Goal: Communication & Community: Answer question/provide support

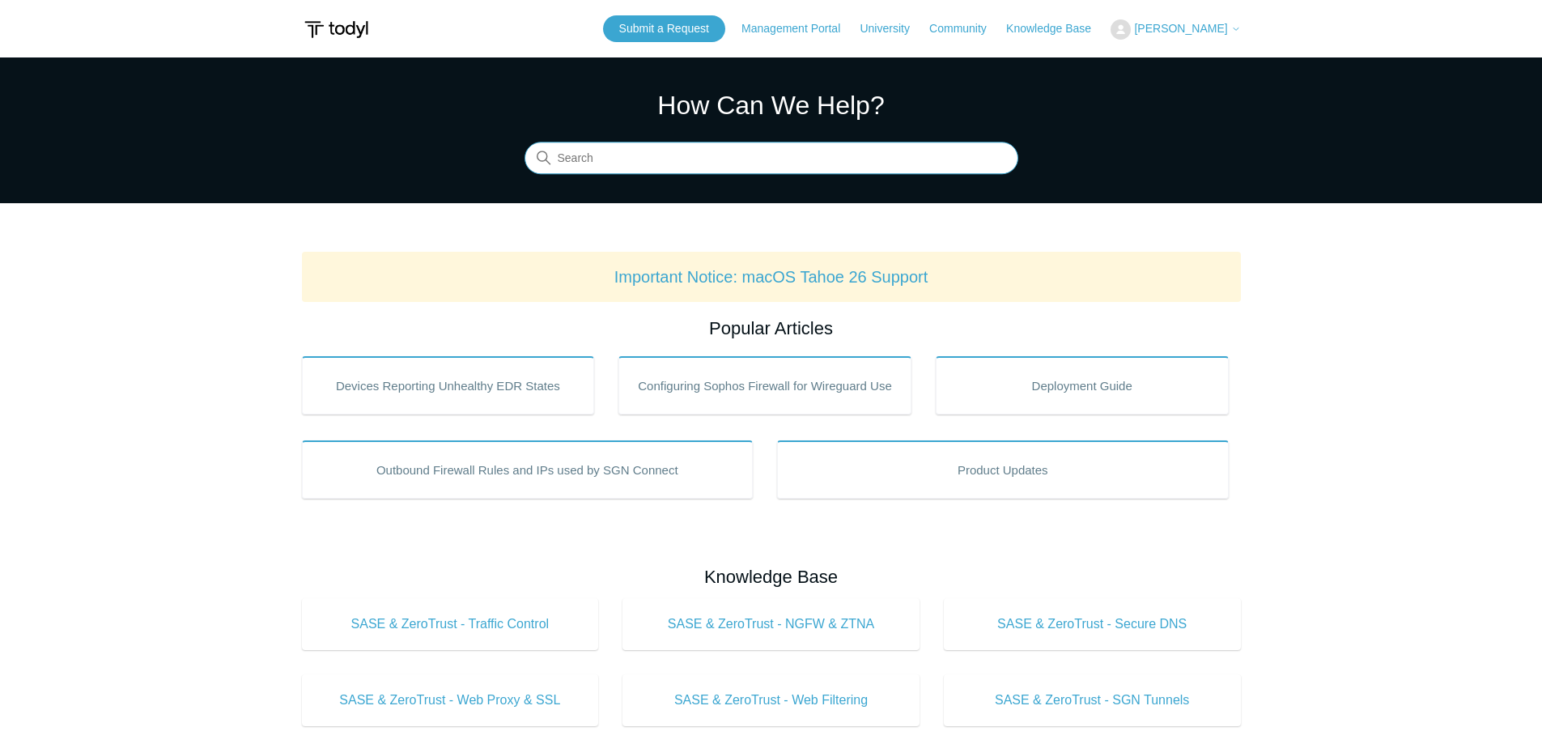
click at [645, 161] on input "Search" at bounding box center [772, 158] width 494 height 32
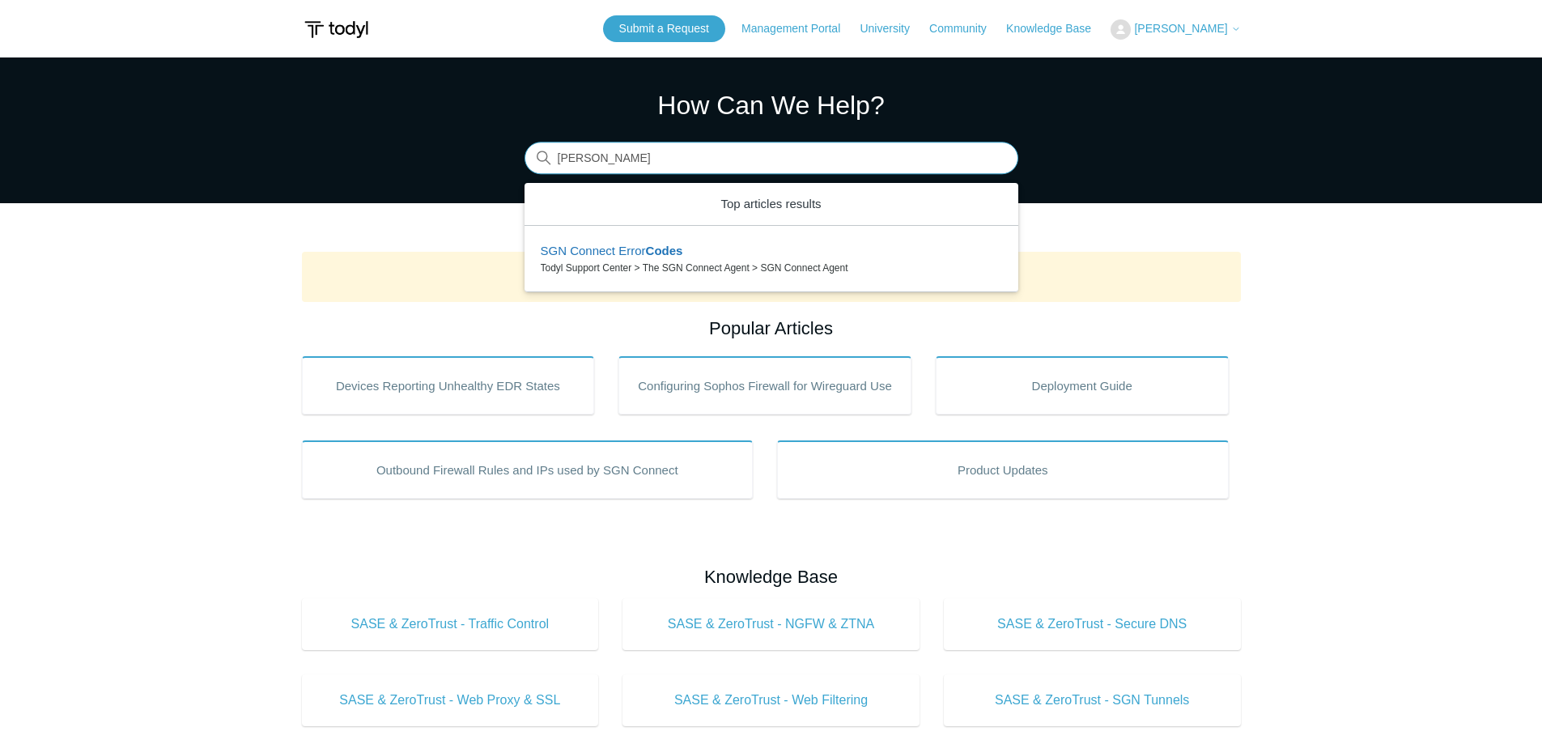
type input "claude code"
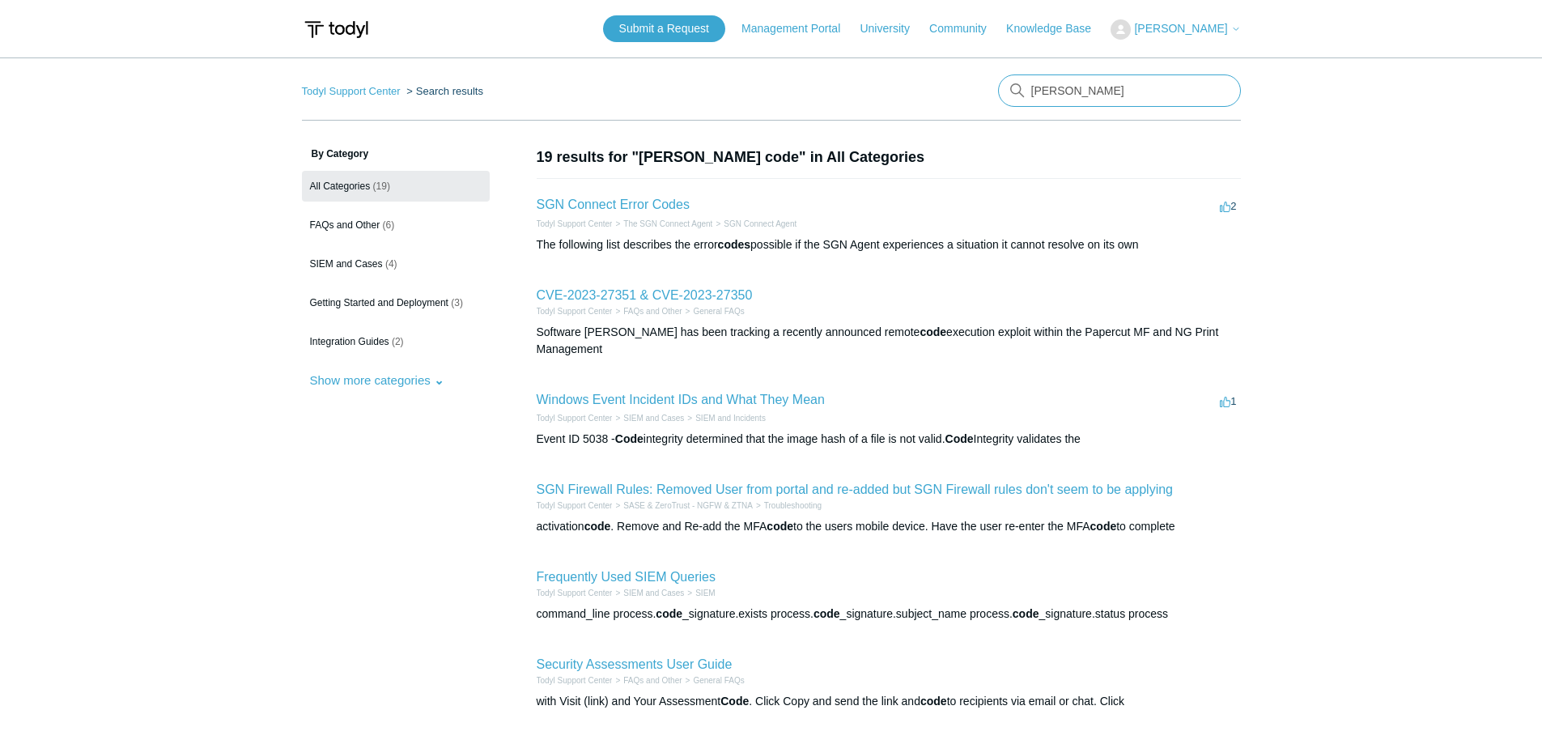
drag, startPoint x: 1066, startPoint y: 91, endPoint x: 1246, endPoint y: 97, distance: 179.8
click at [1246, 97] on main "Todyl Support Center Search results claude code By Category All Categories (19)…" at bounding box center [771, 599] width 1542 height 1085
type input "claude"
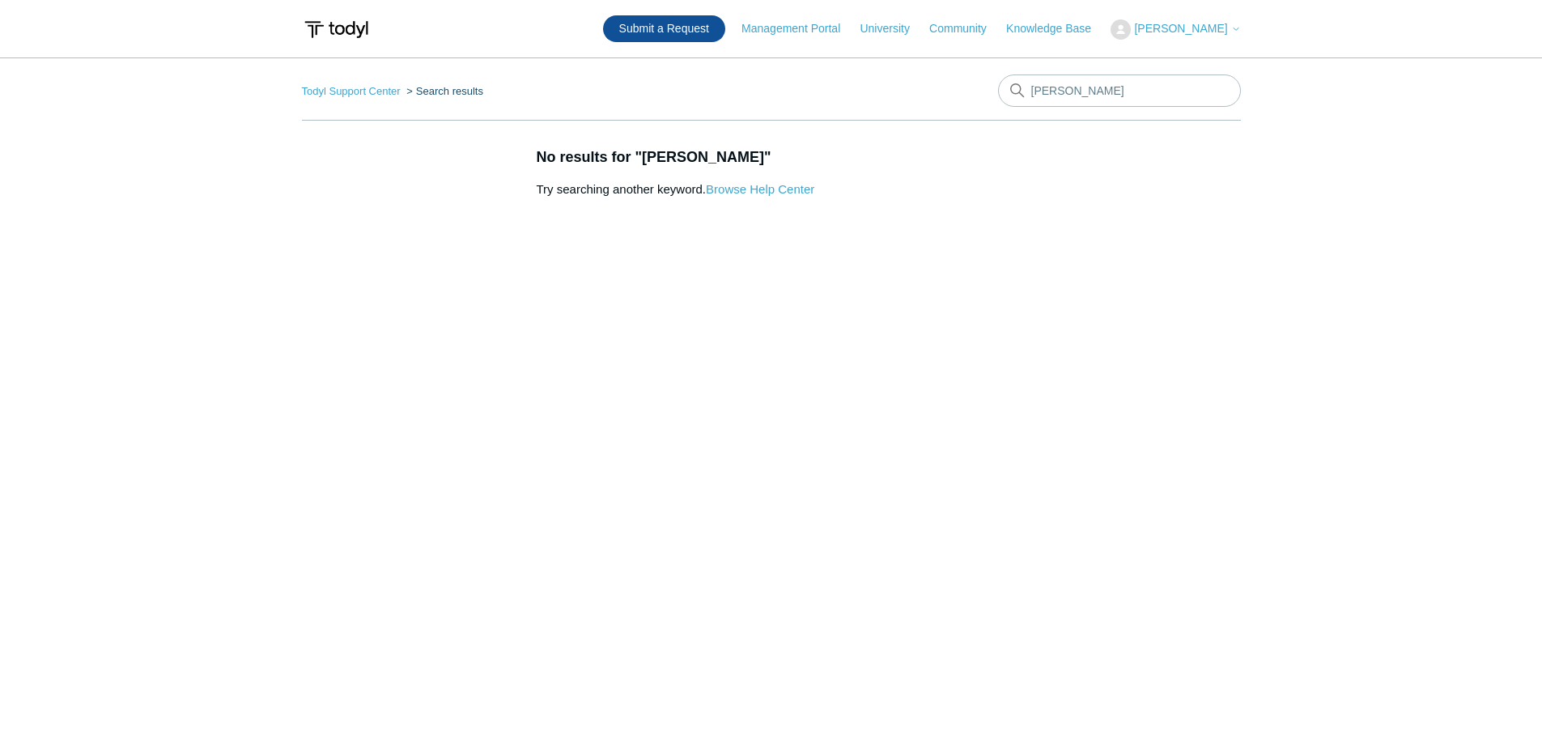
click at [712, 33] on link "Submit a Request" at bounding box center [664, 28] width 122 height 27
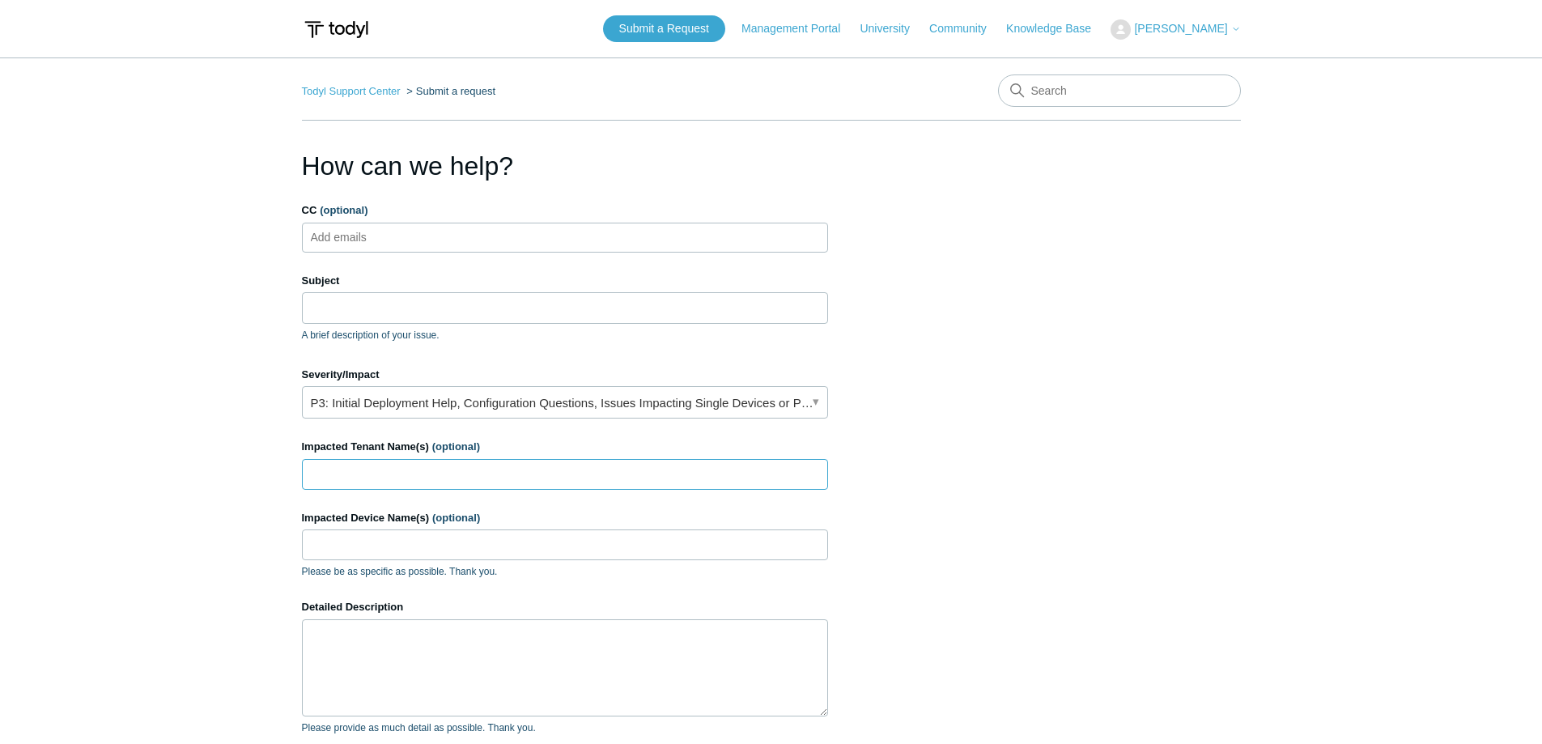
click at [403, 469] on input "Impacted Tenant Name(s) (optional)" at bounding box center [565, 474] width 526 height 31
paste input "BlueLightIT, LLC"
type input "BlueLightIT, LLC"
click at [399, 548] on input "Impacted Device Name(s) (optional)" at bounding box center [565, 544] width 526 height 31
type input "A"
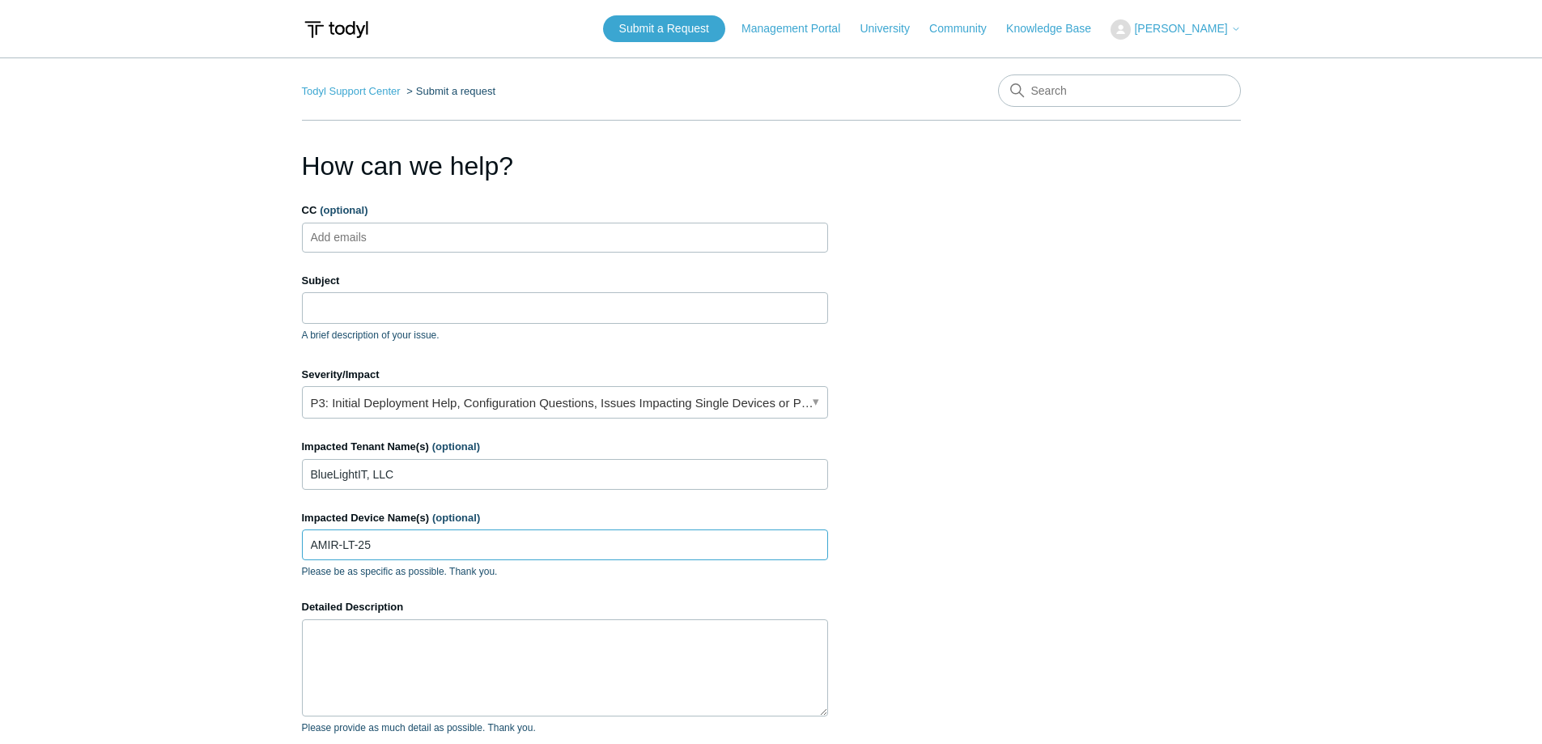
type input "AMIR-LT-25"
type textarea "[PERSON_NAME] is"
click at [374, 241] on input "CC (optional)" at bounding box center [352, 237] width 96 height 24
click at [358, 234] on input "CC (optional)" at bounding box center [352, 237] width 96 height 24
type input "[EMAIL_ADDRESS][DOMAIN_NAME]"
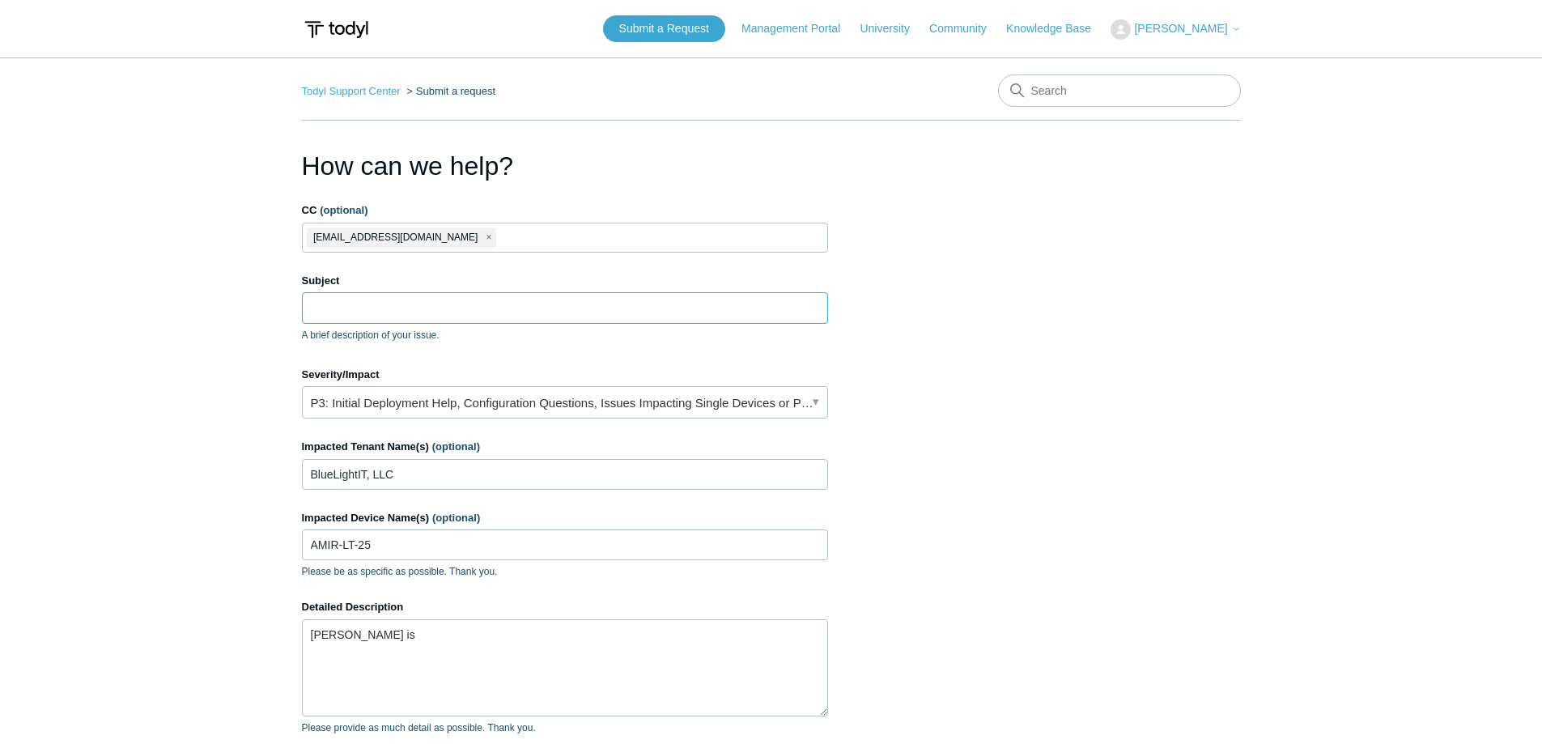
click at [389, 305] on input "Subject" at bounding box center [565, 307] width 526 height 31
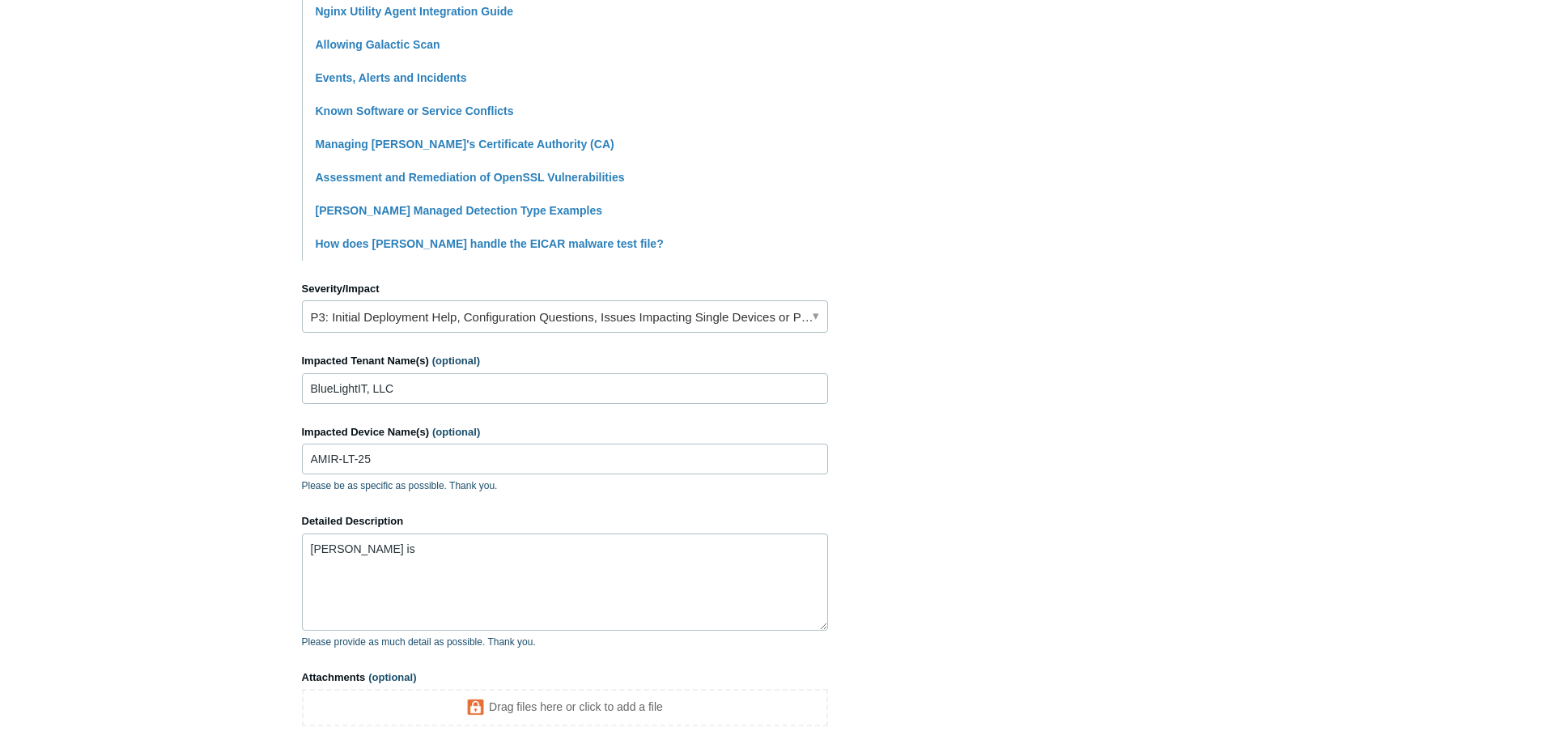
scroll to position [486, 0]
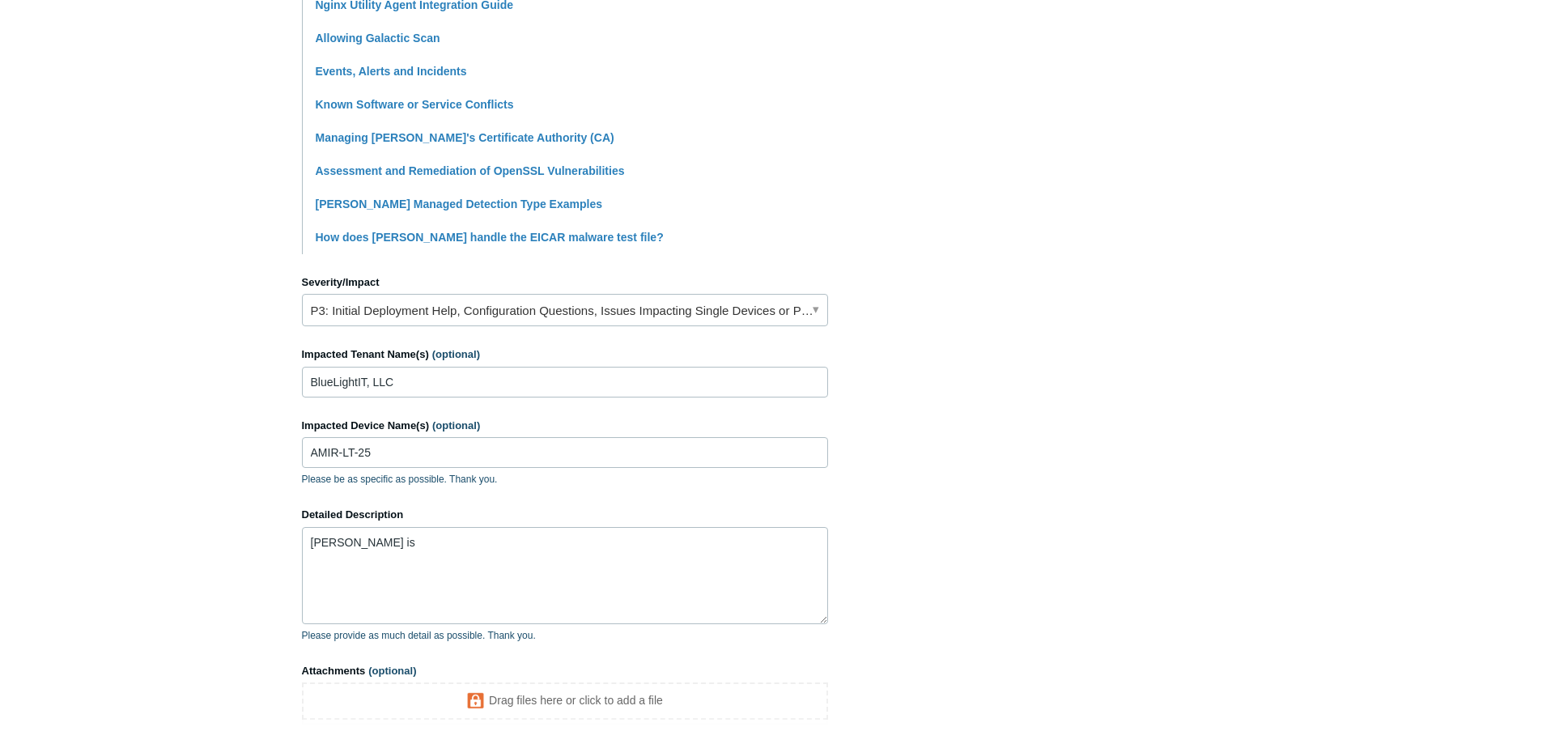
type input "Todyl is stopping Claude AI - Code from working"
click at [461, 546] on textarea "Amir is" at bounding box center [565, 575] width 526 height 97
drag, startPoint x: 427, startPoint y: 542, endPoint x: 501, endPoint y: 557, distance: 76.1
click at [429, 542] on textarea "Amir is using Cluade" at bounding box center [565, 575] width 526 height 97
paste textarea "Claude Code is a terminal-based agentic developer tool from Anthropi"
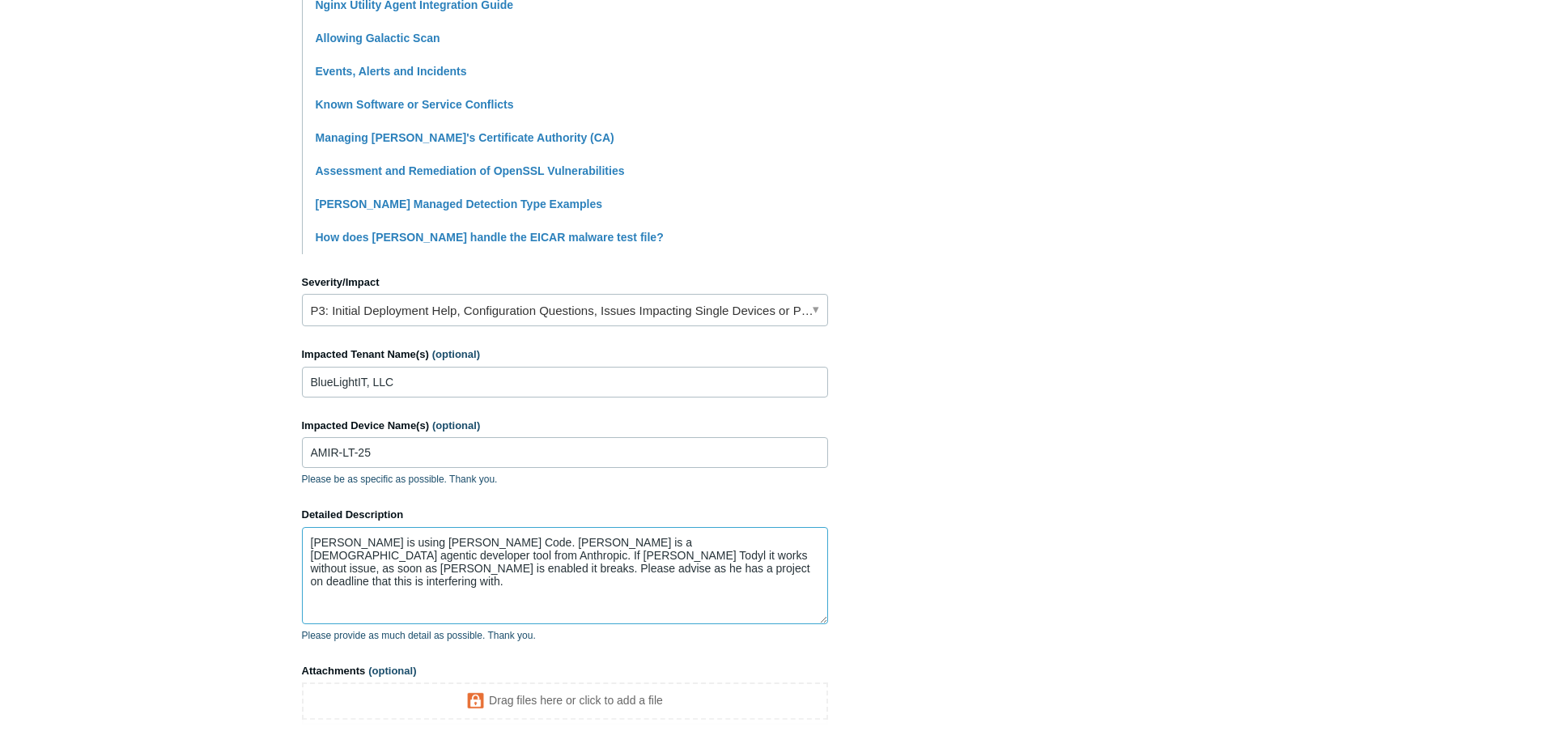
click at [661, 570] on textarea "Amir is using Claude Code. Claude Code is a terminal-based agentic developer to…" at bounding box center [565, 575] width 526 height 97
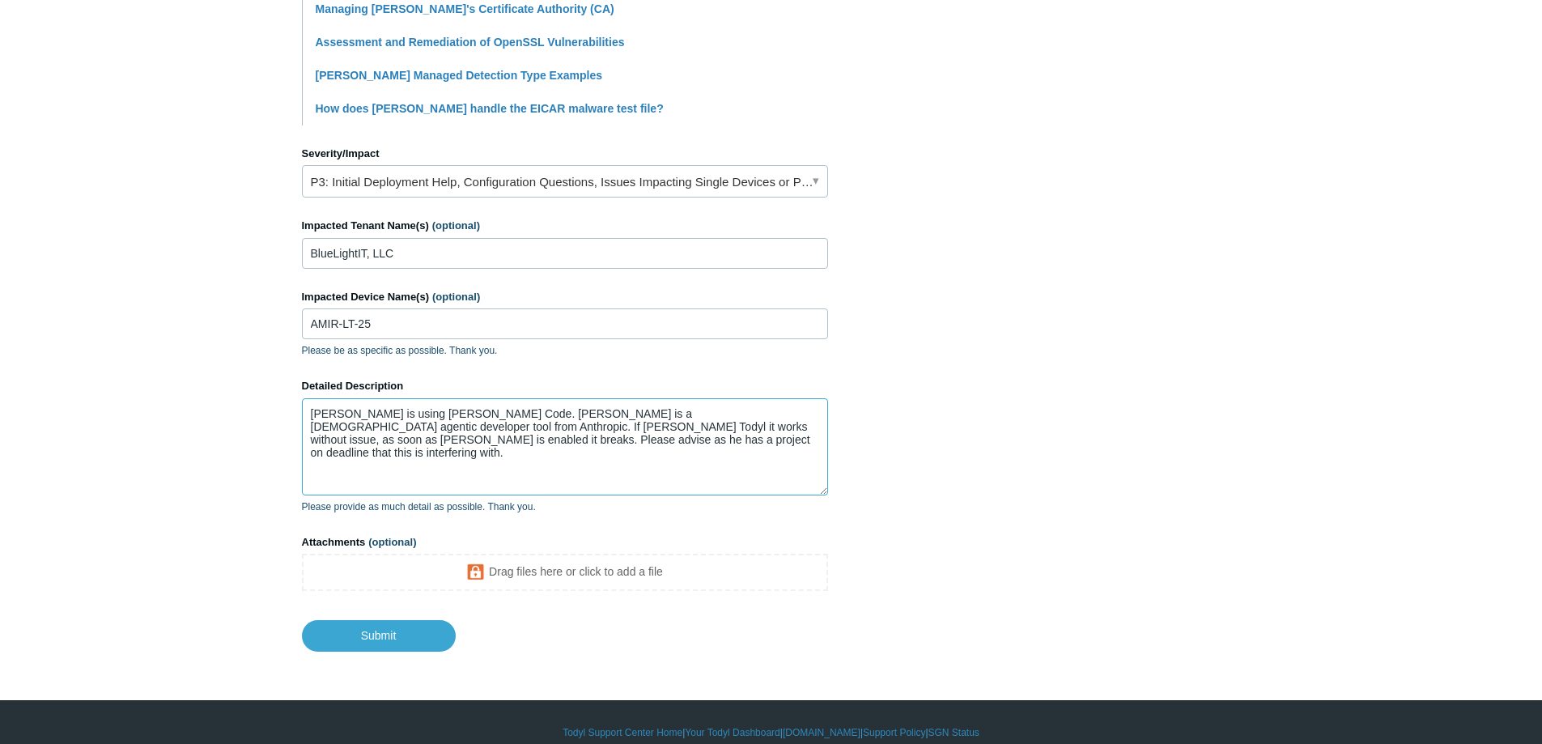
scroll to position [635, 0]
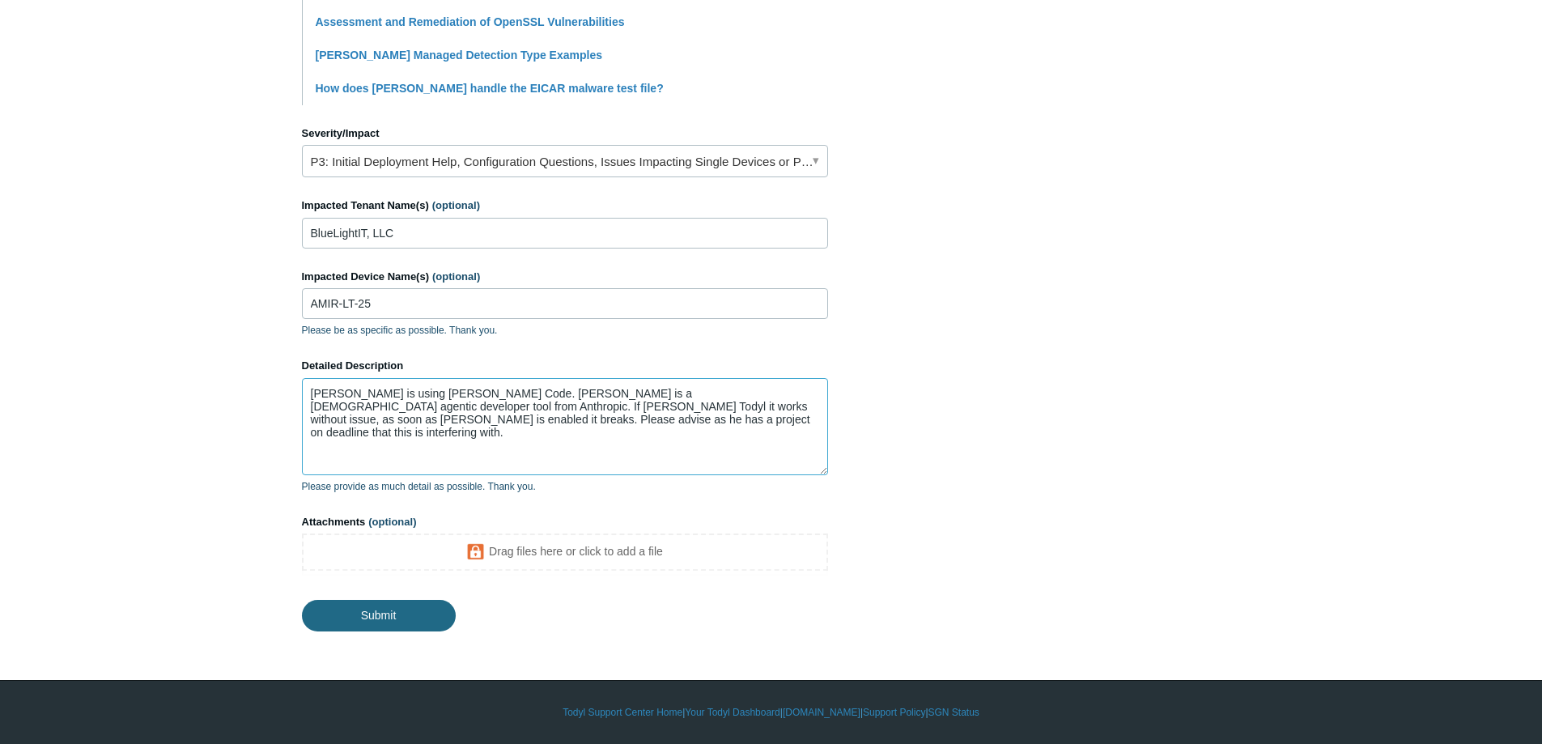
type textarea "Amir is using Claude Code. Claude Code is a terminal-based agentic developer to…"
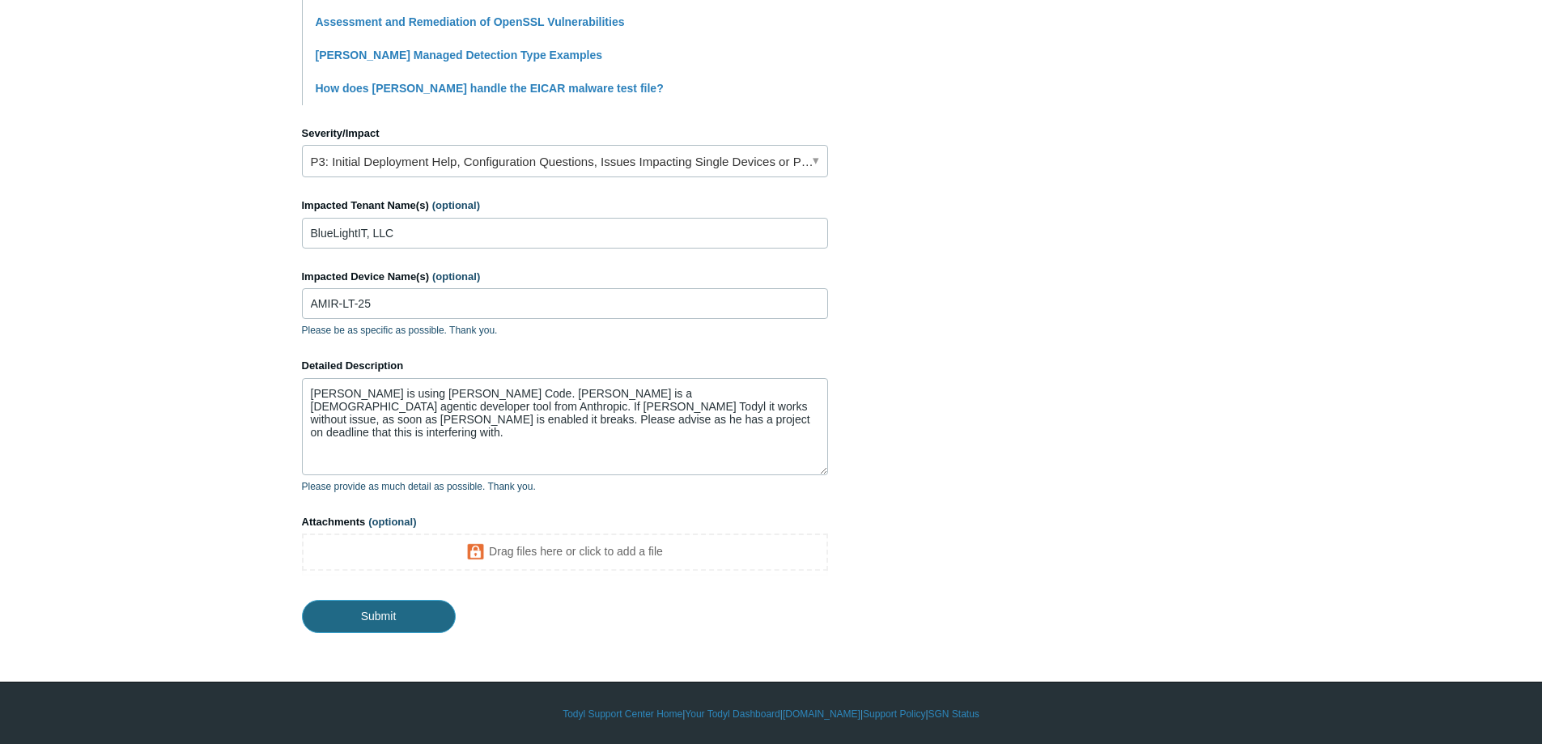
click at [419, 610] on input "Submit" at bounding box center [379, 616] width 154 height 32
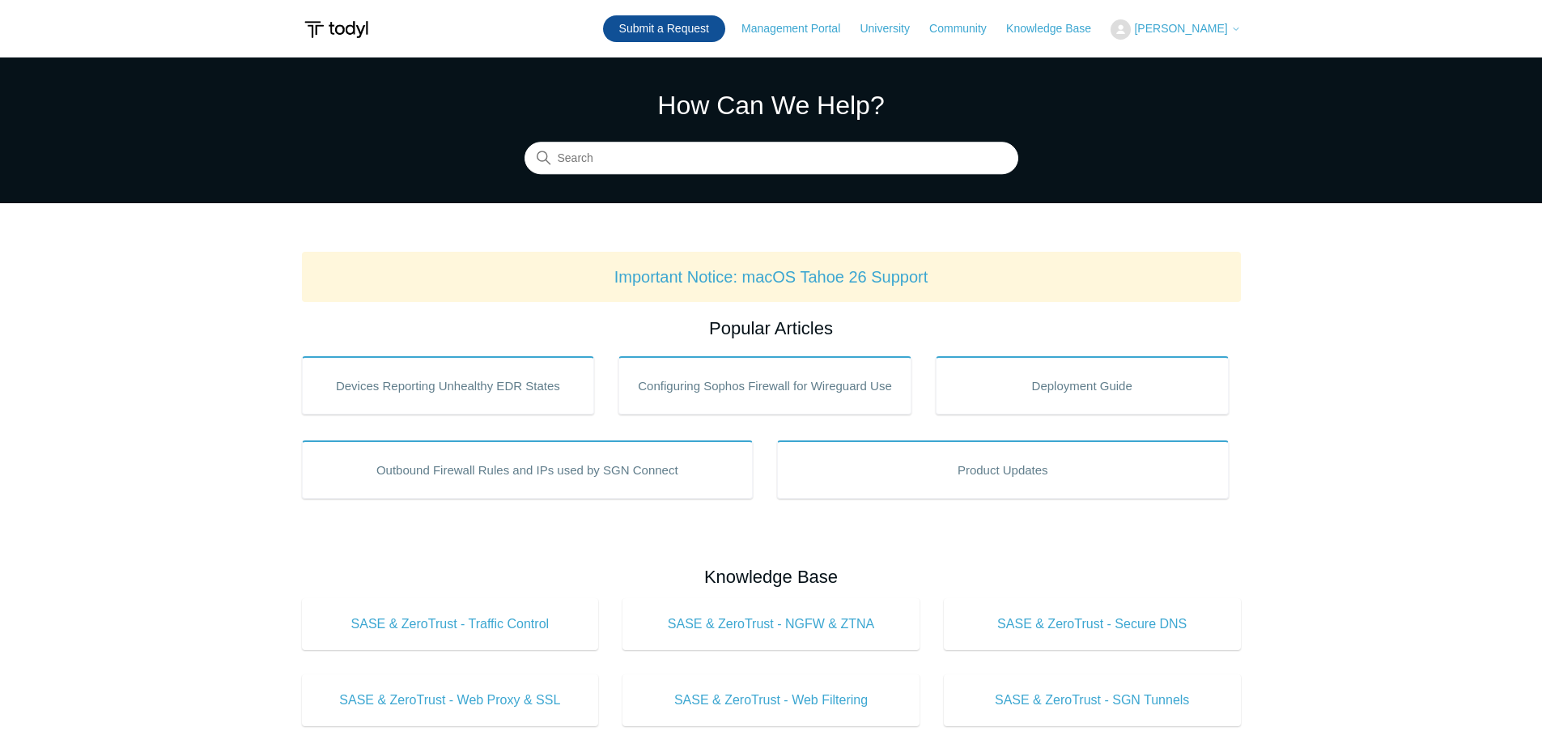
click at [701, 23] on link "Submit a Request" at bounding box center [664, 28] width 122 height 27
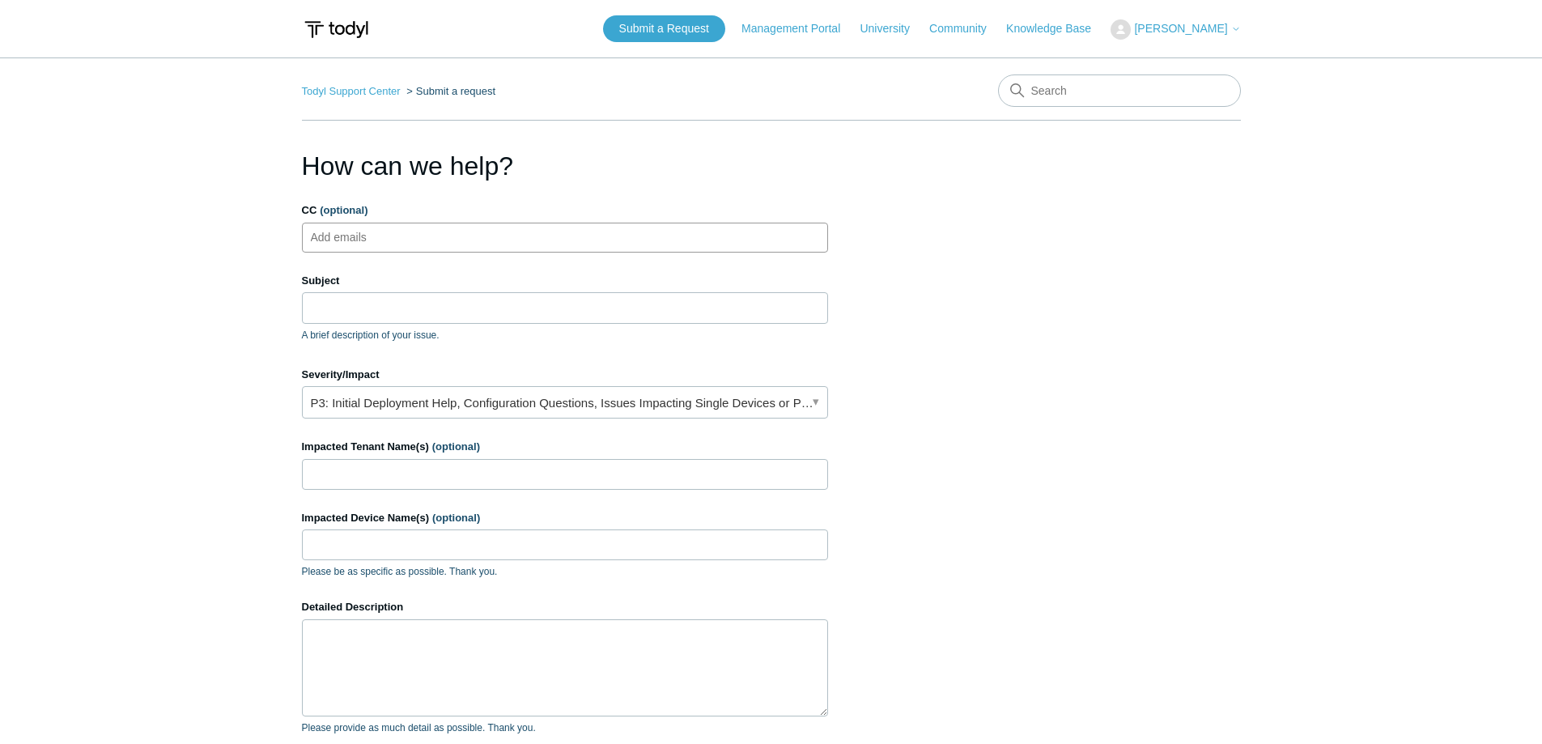
click at [385, 236] on input "CC (optional)" at bounding box center [352, 237] width 96 height 24
type input "amir.sachs@bluelightit.com"
click at [461, 311] on input "Subject" at bounding box center [565, 307] width 526 height 31
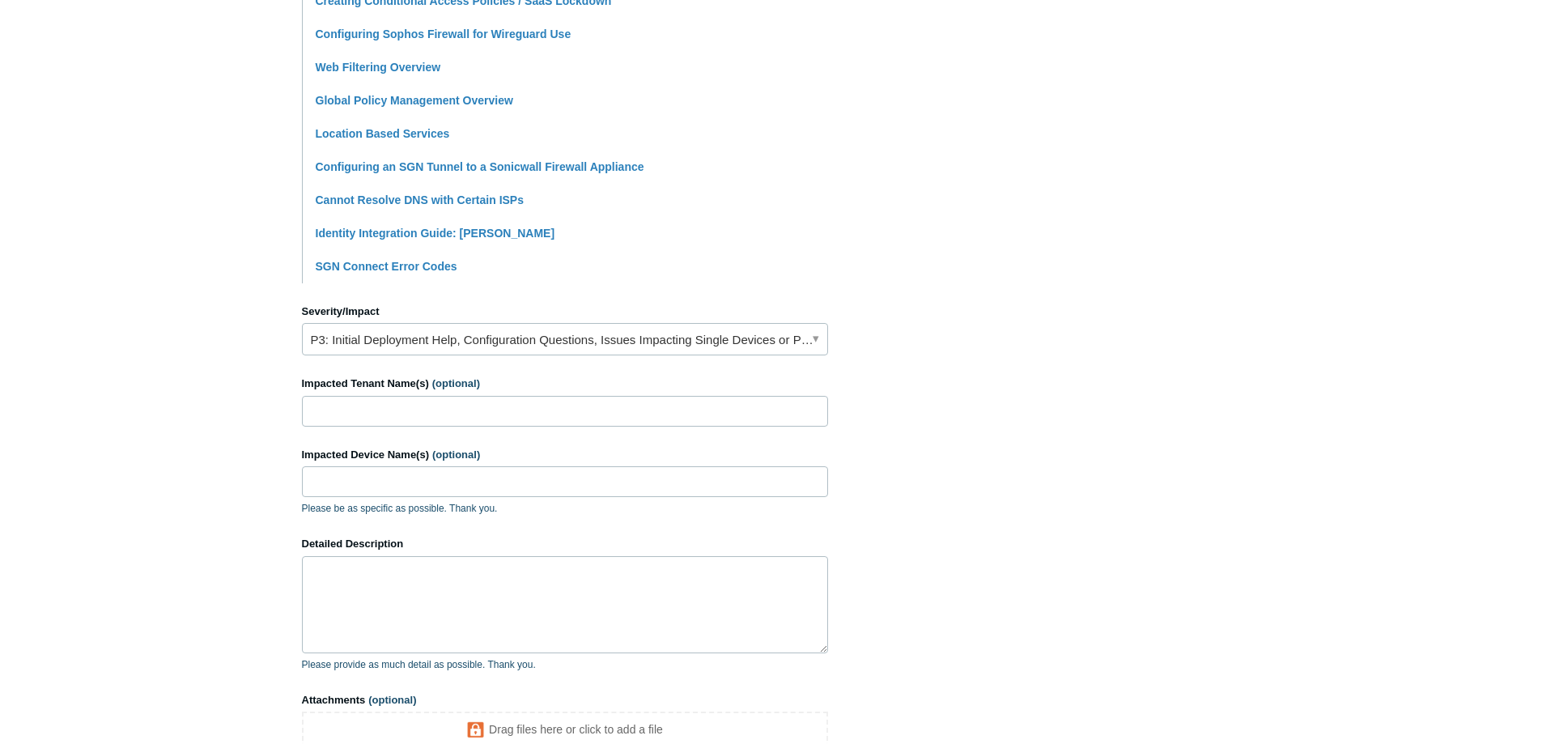
scroll to position [486, 0]
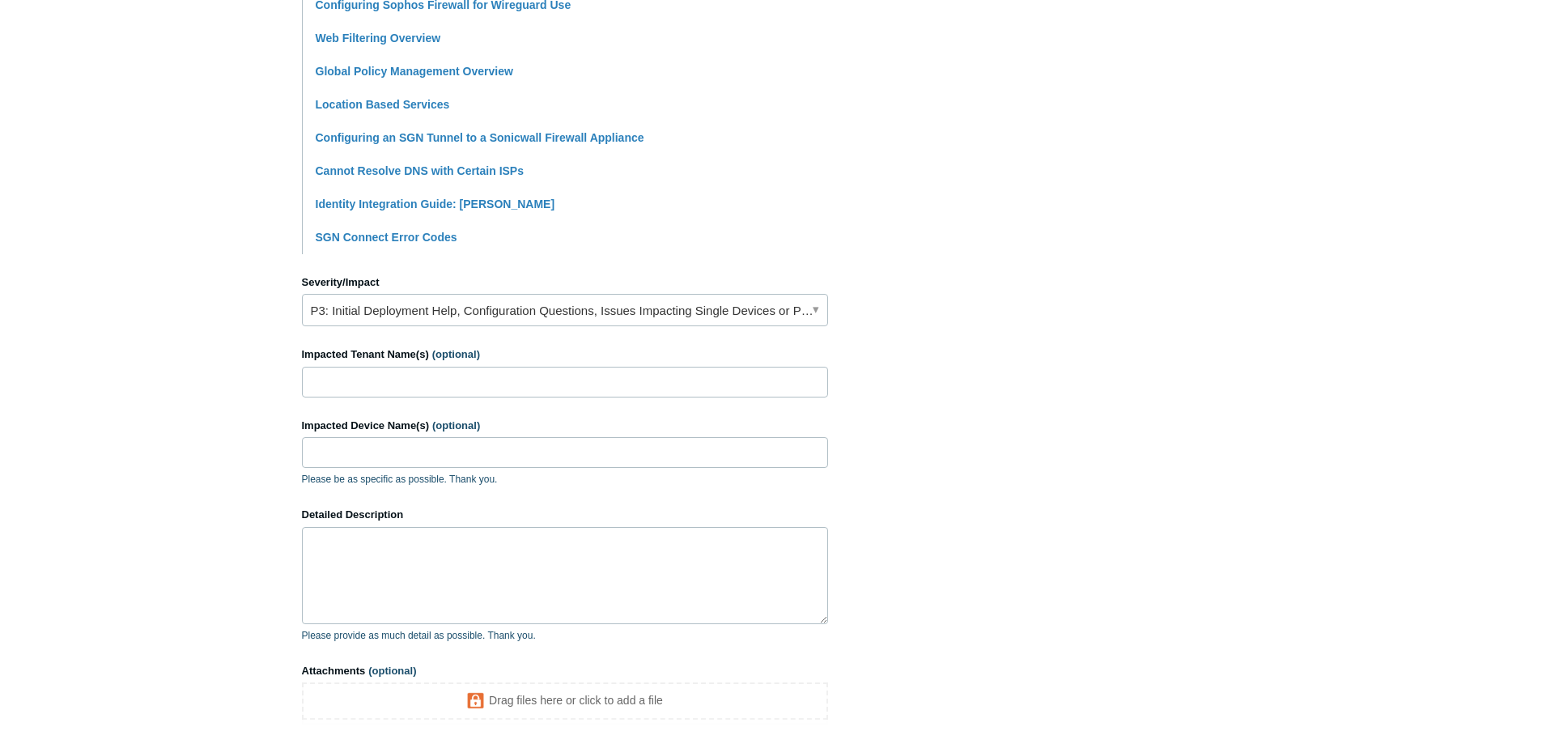
type input "Todyl is blocking Claude code from working"
click at [477, 312] on link "P3: Initial Deployment Help, Configuration Questions, Issues Impacting Single D…" at bounding box center [565, 310] width 526 height 32
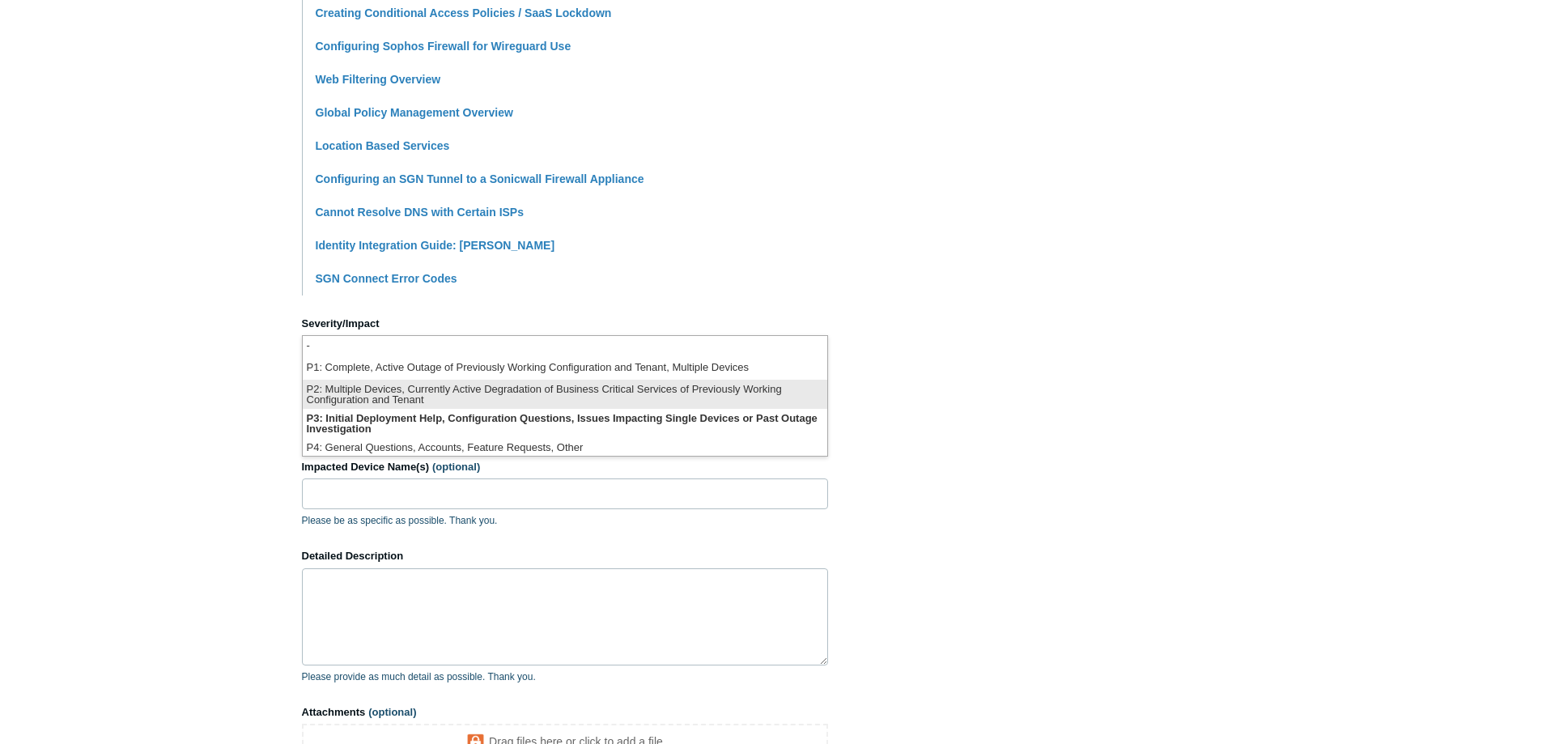
scroll to position [405, 0]
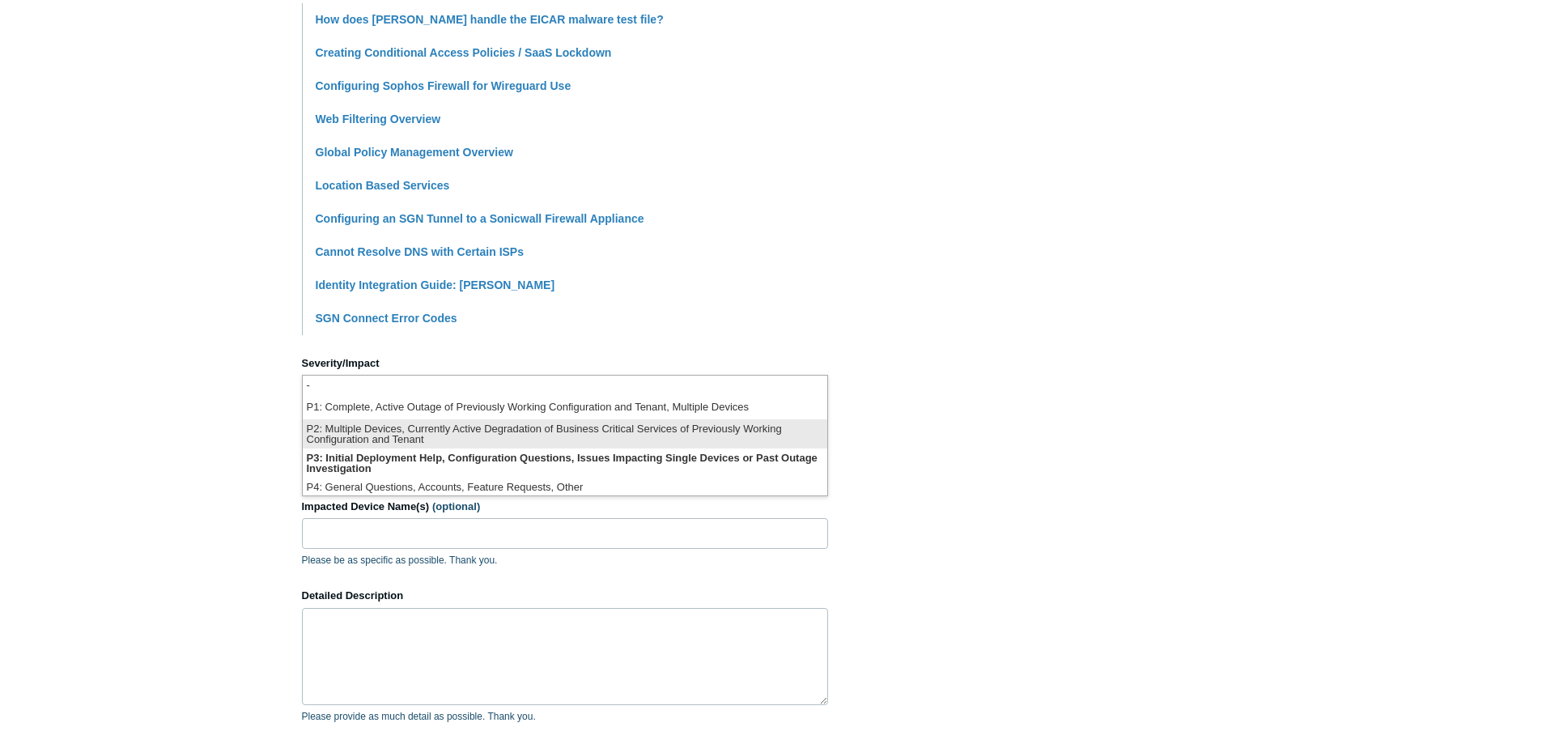
click at [552, 437] on li "P2: Multiple Devices, Currently Active Degradation of Business Critical Service…" at bounding box center [565, 433] width 525 height 29
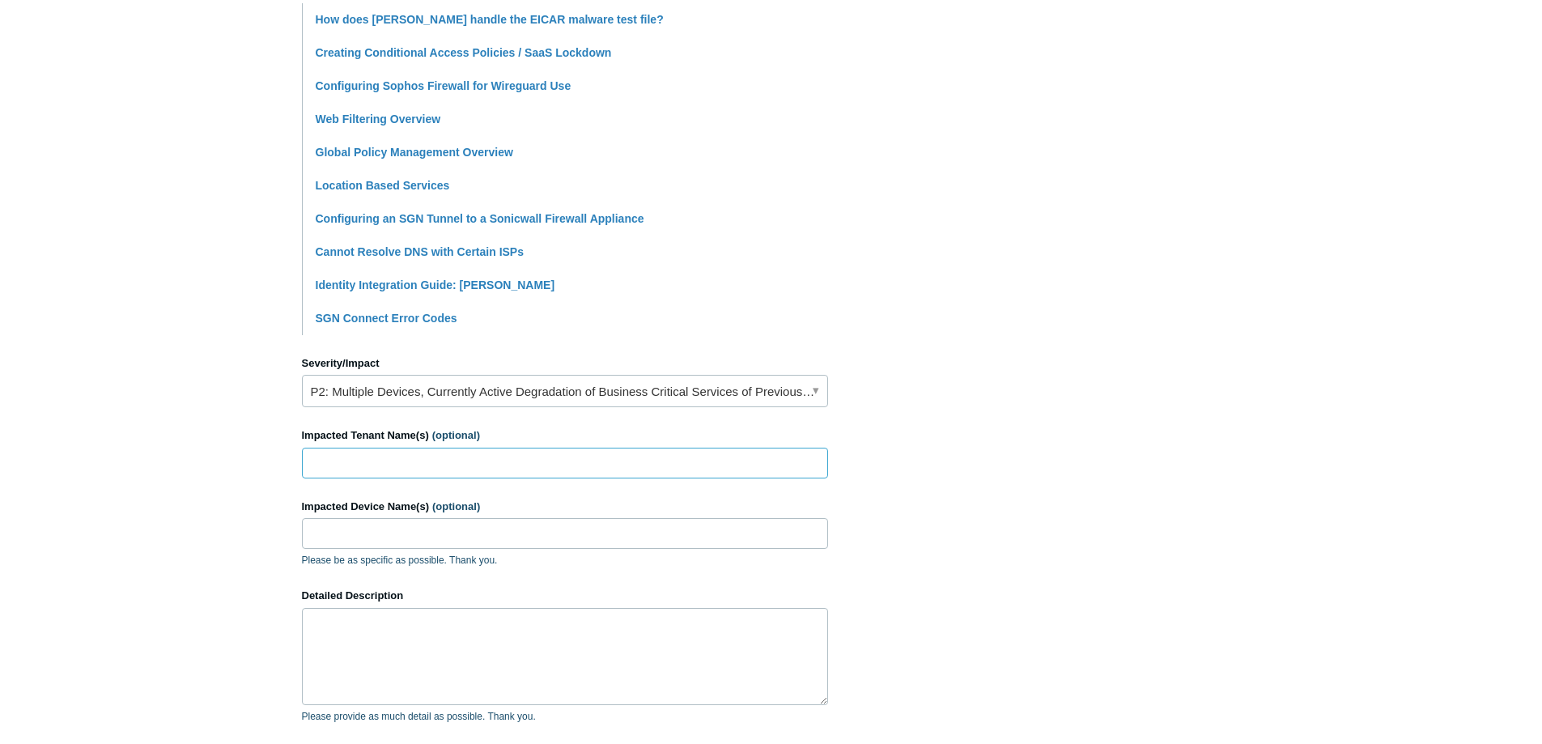
click at [394, 464] on input "Impacted Tenant Name(s) (optional)" at bounding box center [565, 463] width 526 height 31
click at [436, 448] on input "Impacted Tenant Name(s) (optional)" at bounding box center [565, 463] width 526 height 31
paste input "BlueLightIT, LLC"
type input "BlueLightIT, LLC"
click at [410, 532] on input "Impacted Device Name(s) (optional)" at bounding box center [565, 533] width 526 height 31
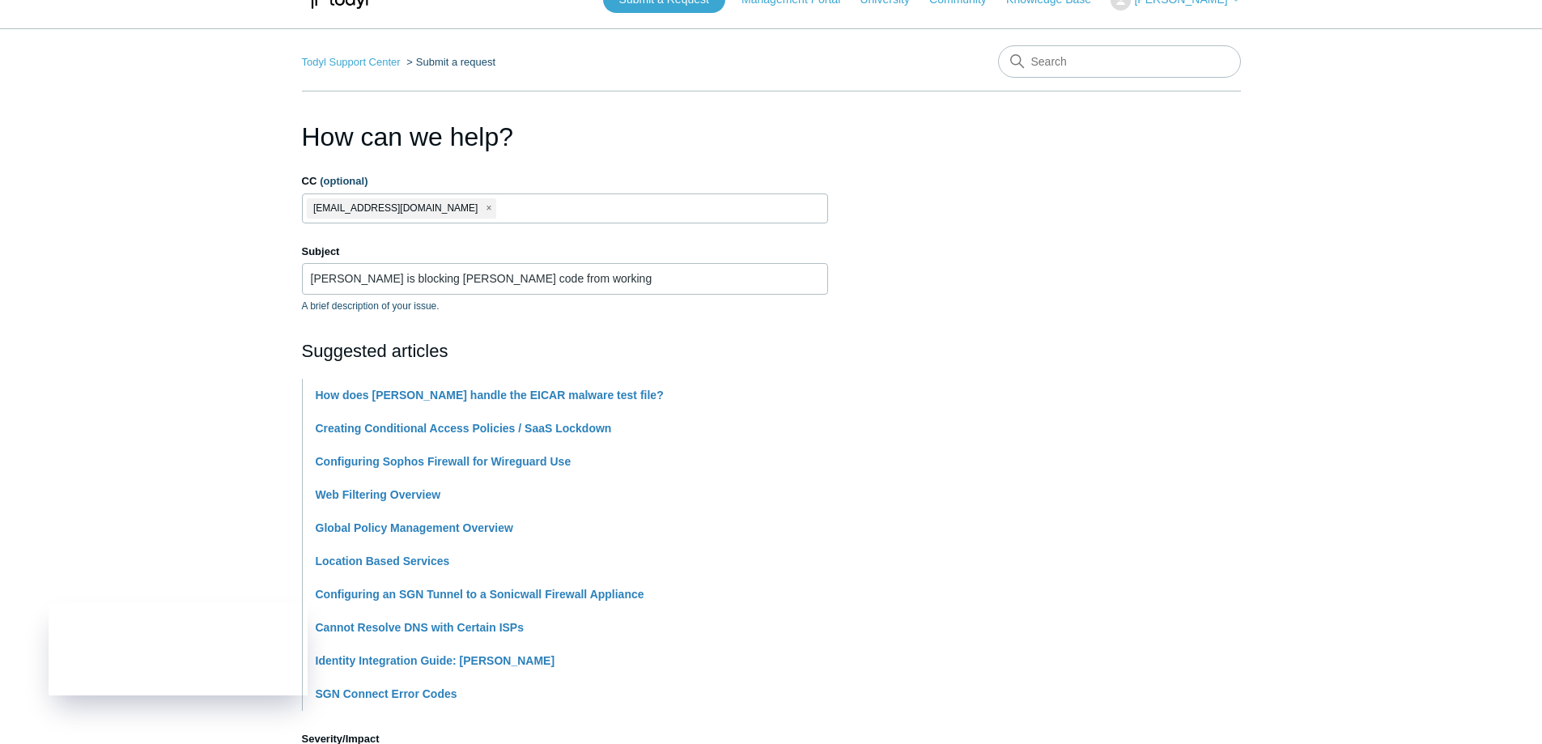
scroll to position [0, 0]
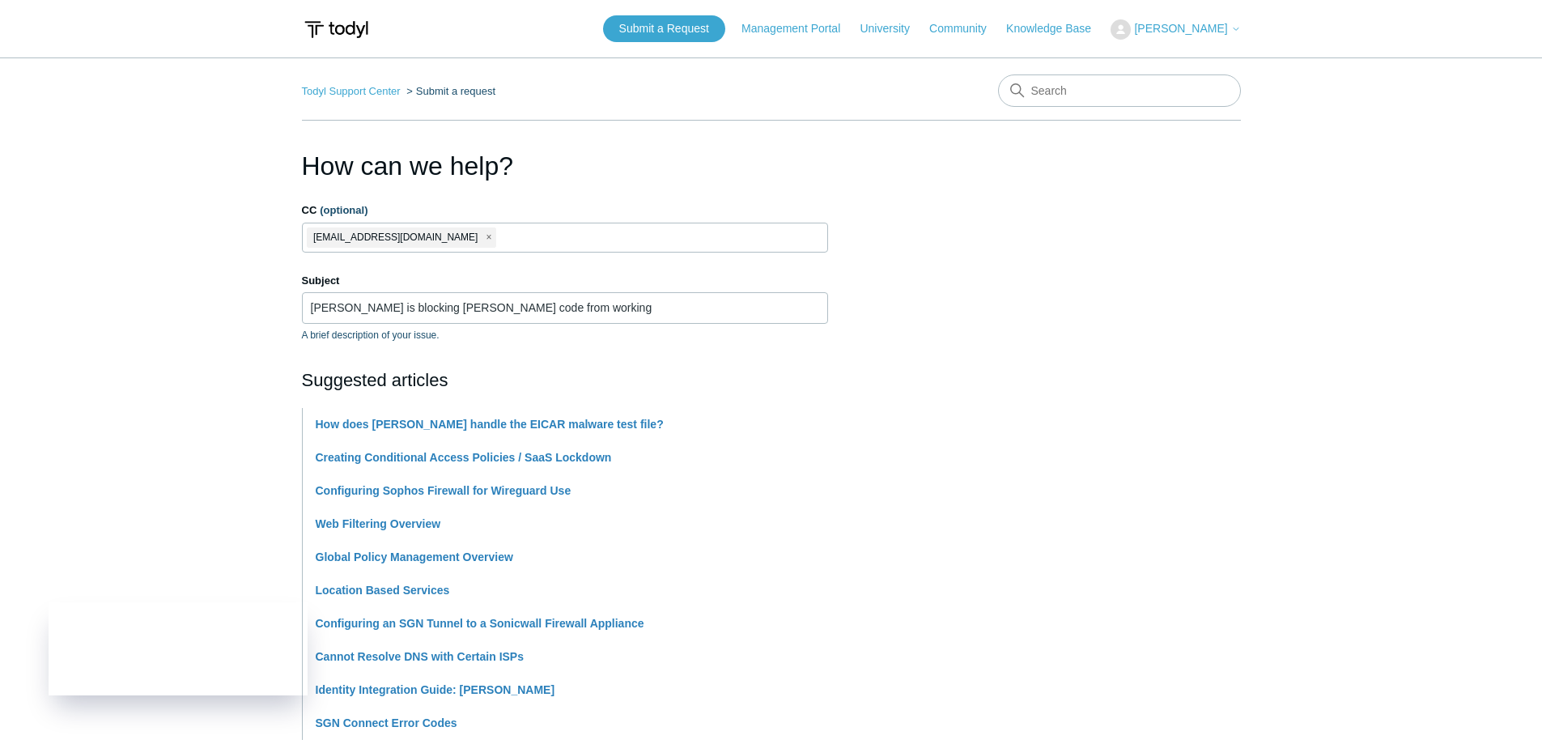
click at [1159, 37] on button "[PERSON_NAME]" at bounding box center [1176, 29] width 130 height 20
click at [1180, 63] on link "My Support Requests" at bounding box center [1191, 63] width 158 height 28
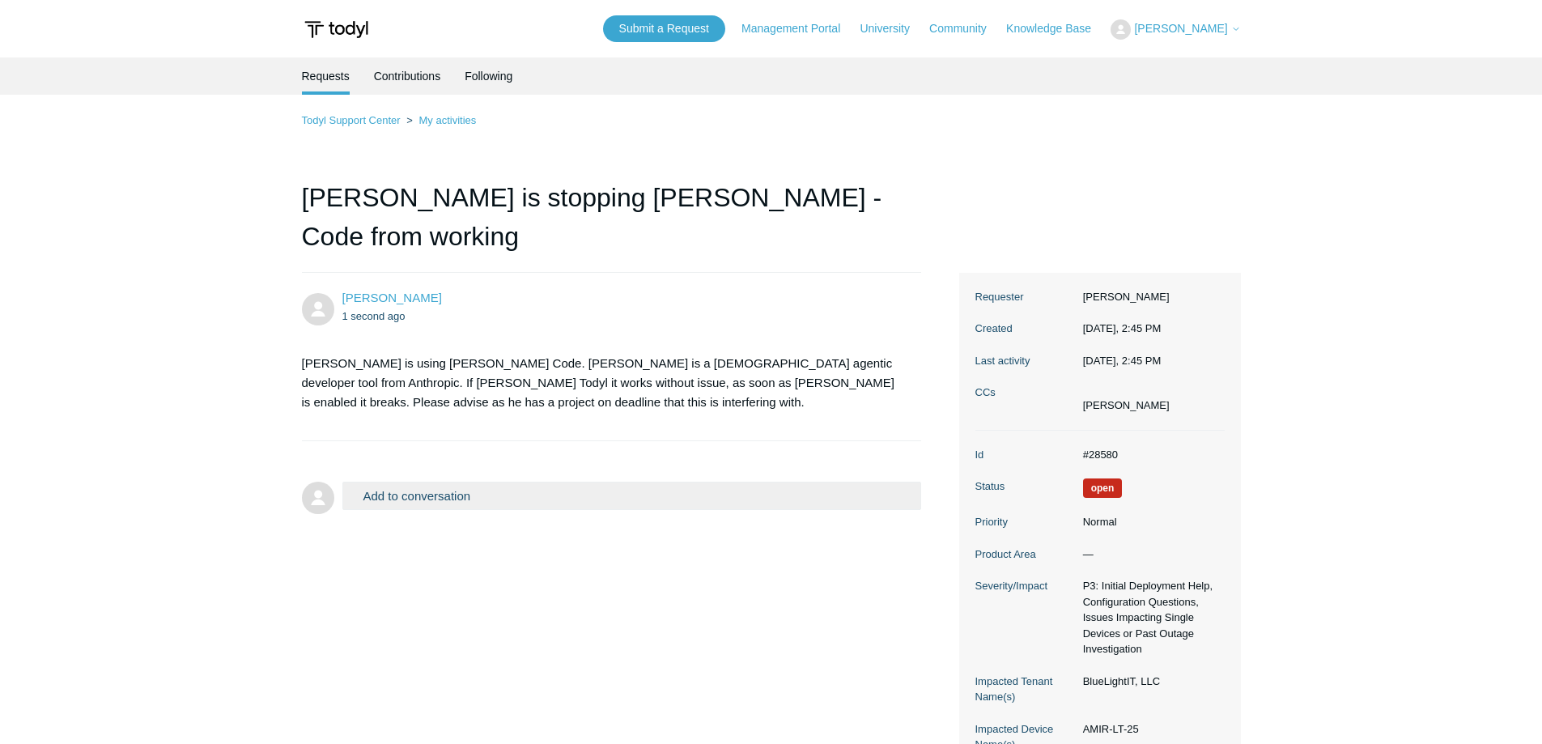
click at [937, 152] on div "Todyl Support Center My activities Todyl is stopping Claude AI - Code from work…" at bounding box center [771, 440] width 939 height 658
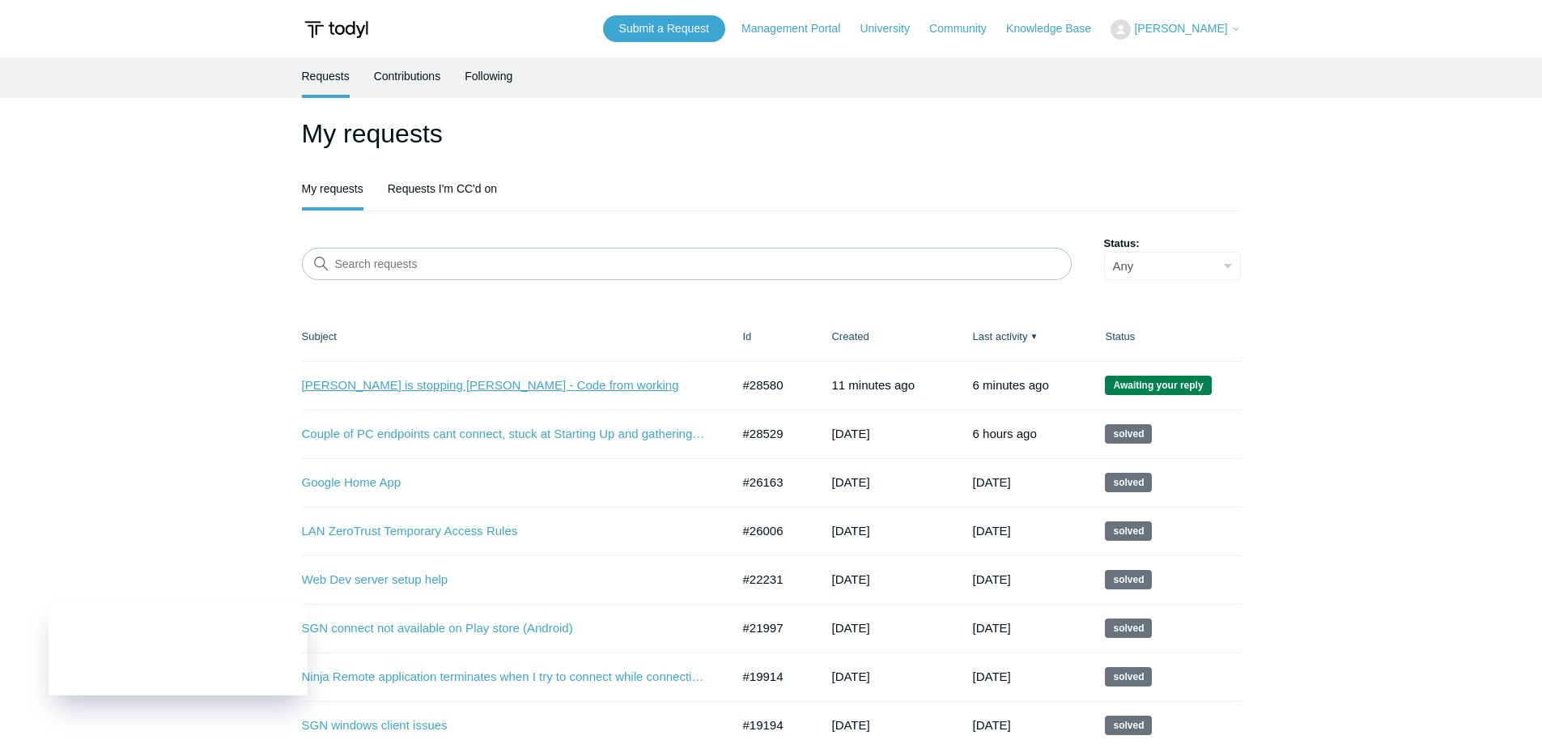
click at [436, 379] on link "[PERSON_NAME] is stopping [PERSON_NAME] - Code from working" at bounding box center [504, 385] width 405 height 19
click at [448, 380] on link "[PERSON_NAME] is stopping [PERSON_NAME] - Code from working" at bounding box center [504, 385] width 405 height 19
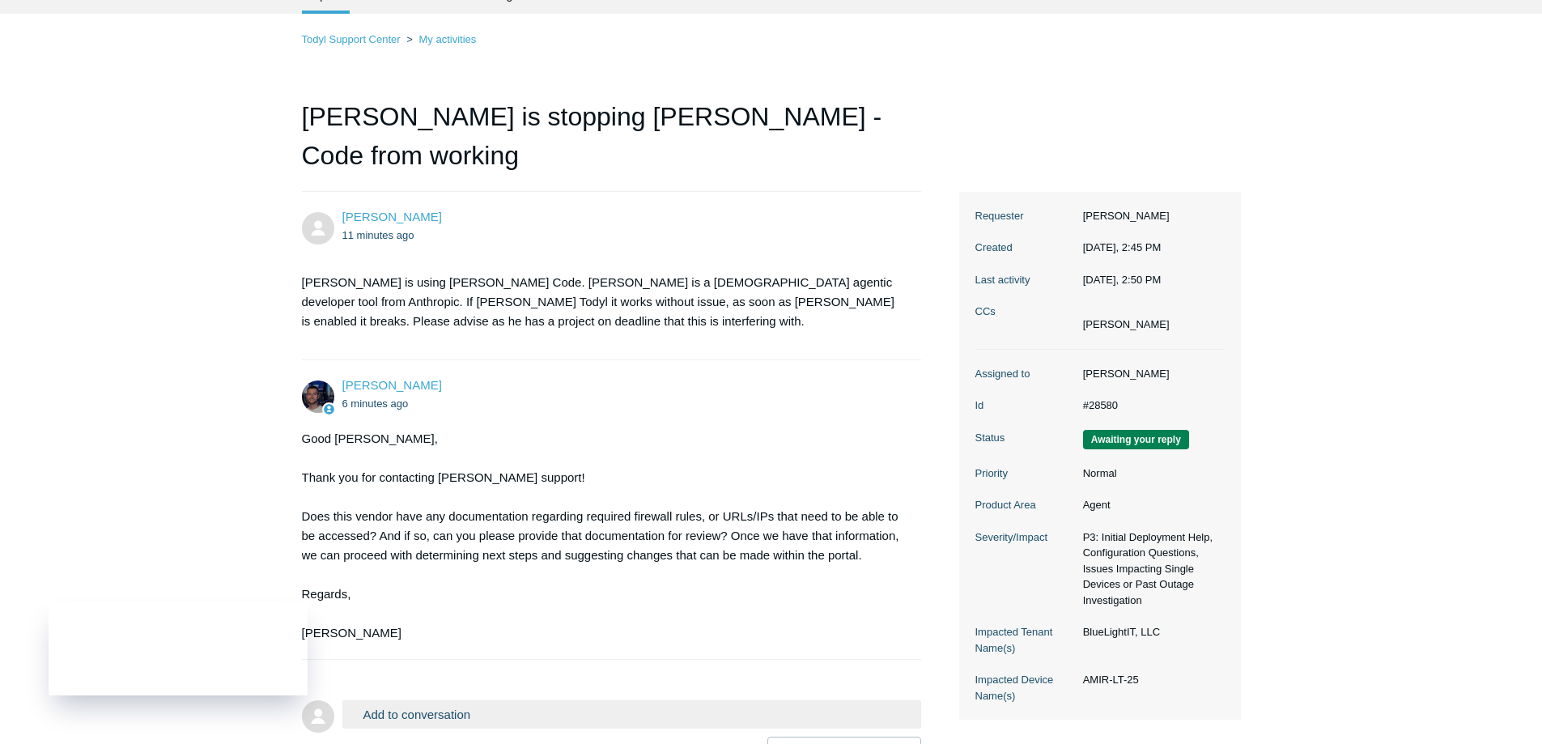
scroll to position [180, 0]
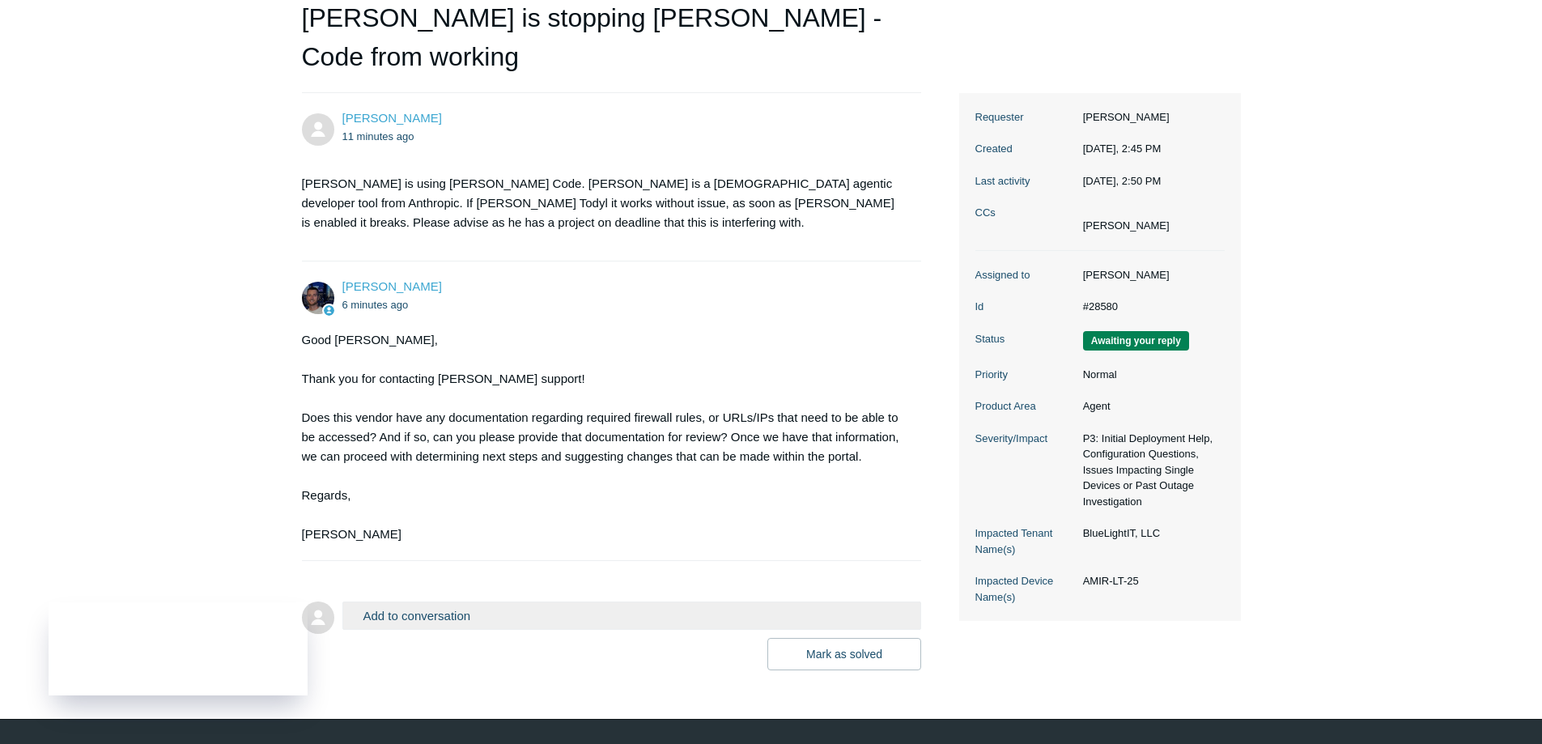
click at [435, 601] on button "Add to conversation" at bounding box center [632, 615] width 580 height 28
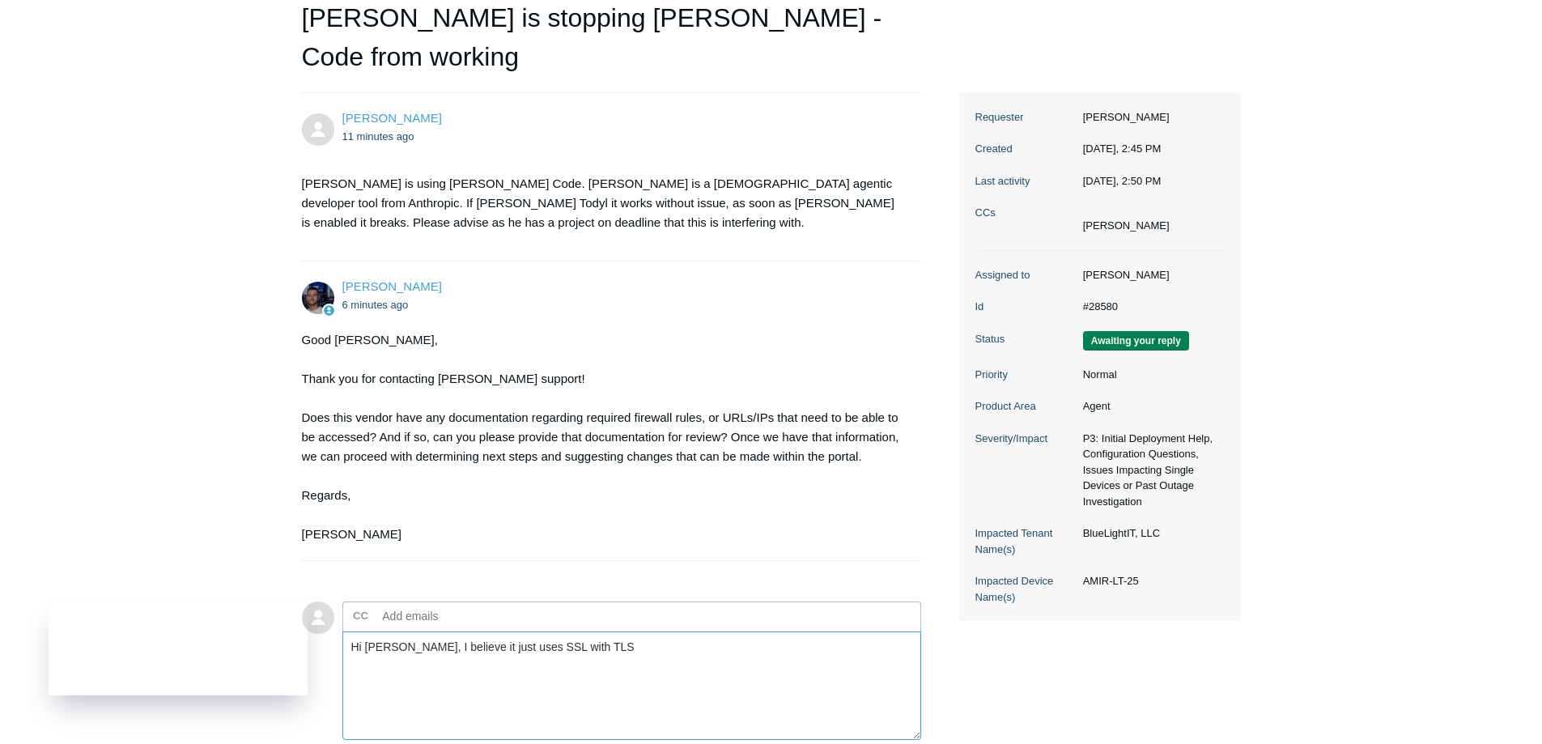
click at [612, 631] on textarea "Hi COnner, I believe it just uses SSL with TLS" at bounding box center [632, 685] width 580 height 109
paste textarea "api.anthropic.com"
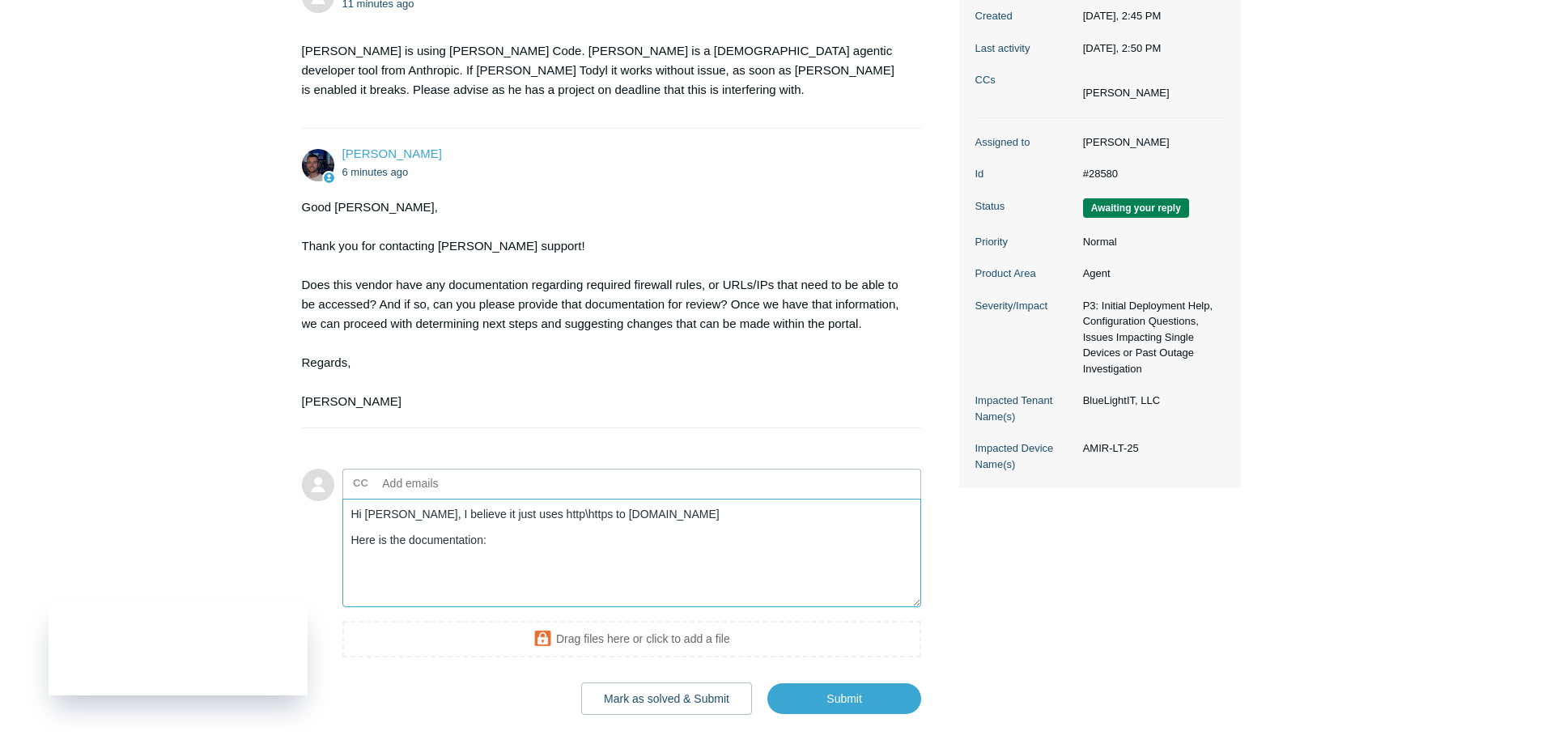
scroll to position [357, 0]
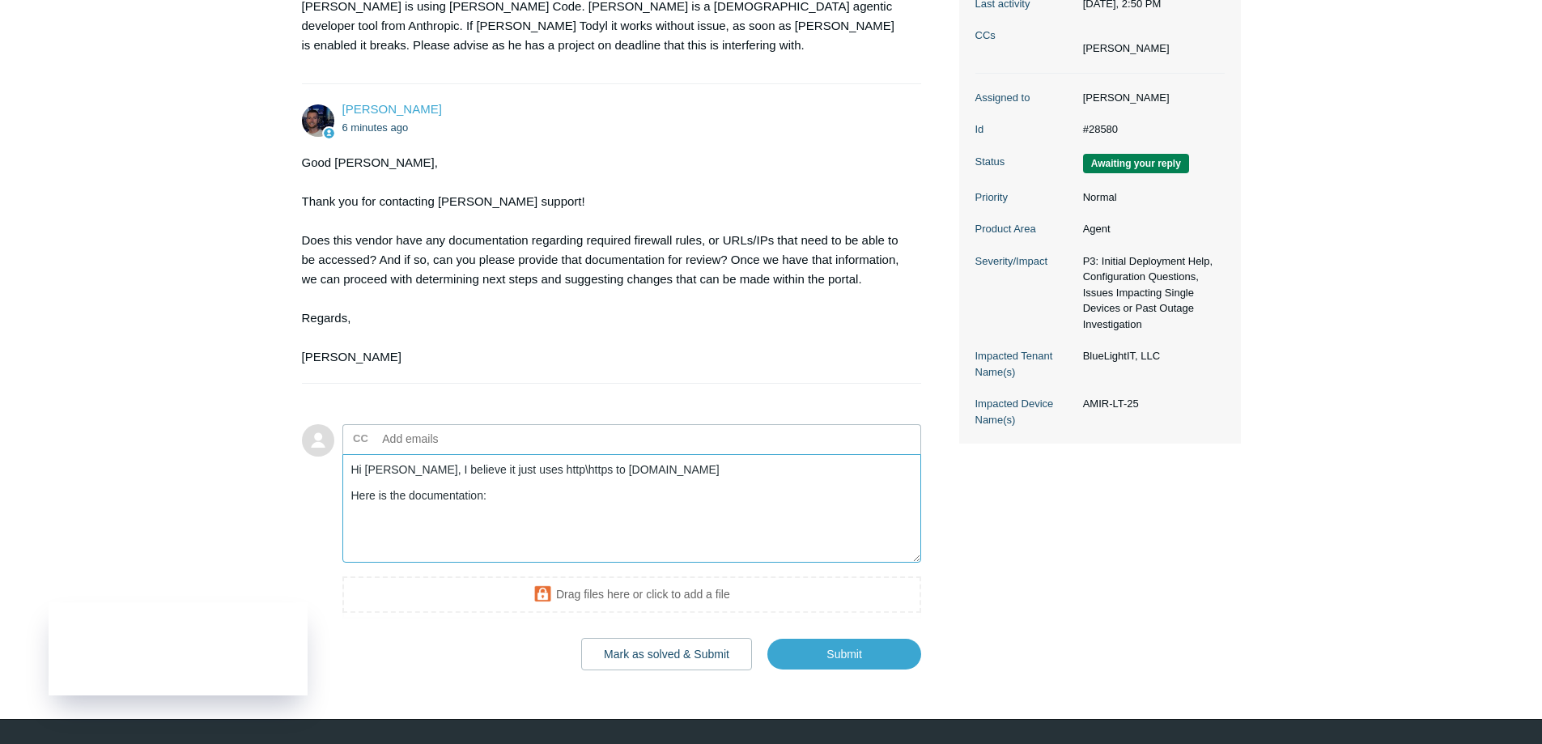
paste textarea "https://docs.aembit.io/user-guide/access-policies/server-workloads/guides/claude"
click at [692, 476] on textarea "Hi COnner, I believe it just uses http\https to api.anthropic.com Here is the d…" at bounding box center [632, 508] width 580 height 109
paste textarea "https://docs.claude.com/en/docs/claude-code/overview"
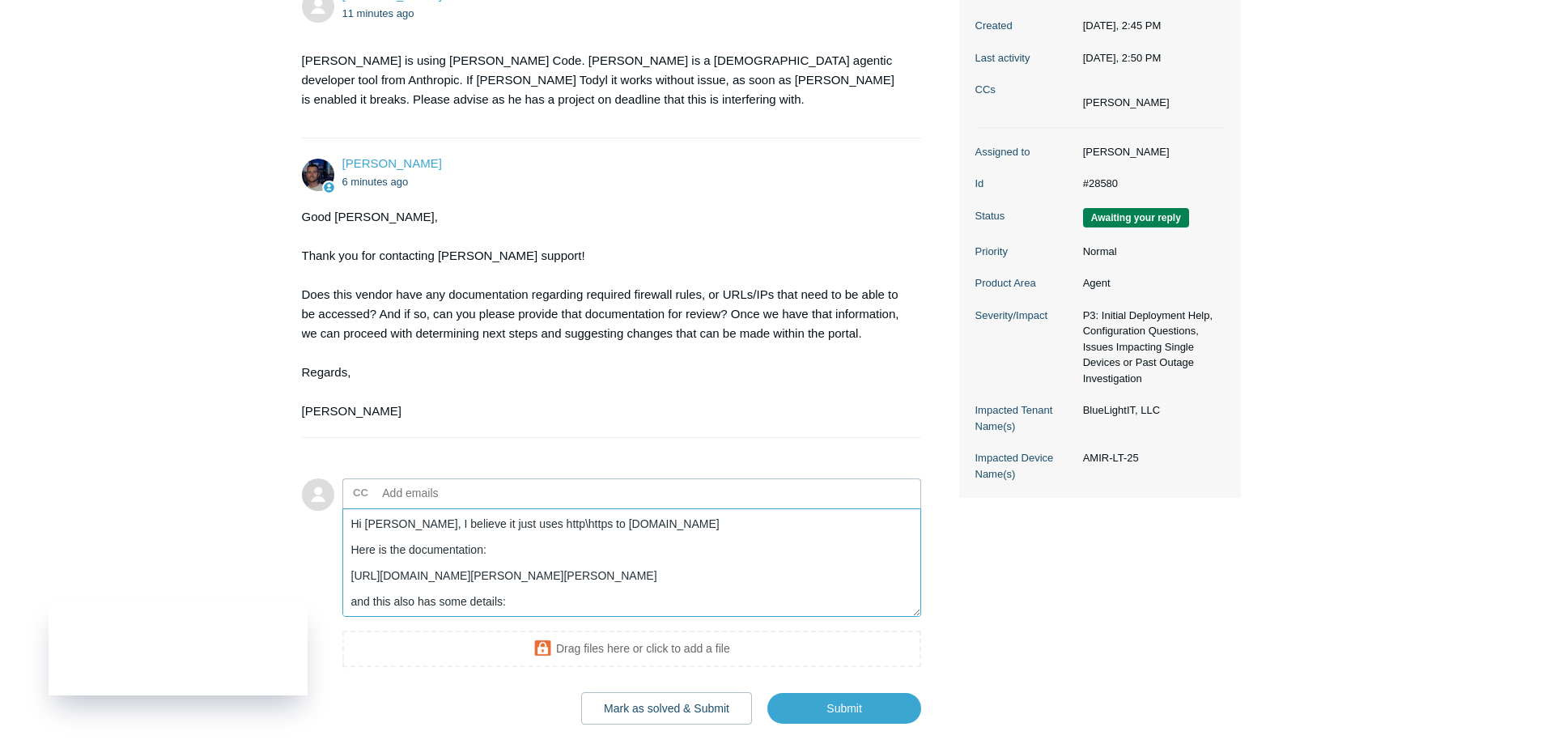
scroll to position [276, 0]
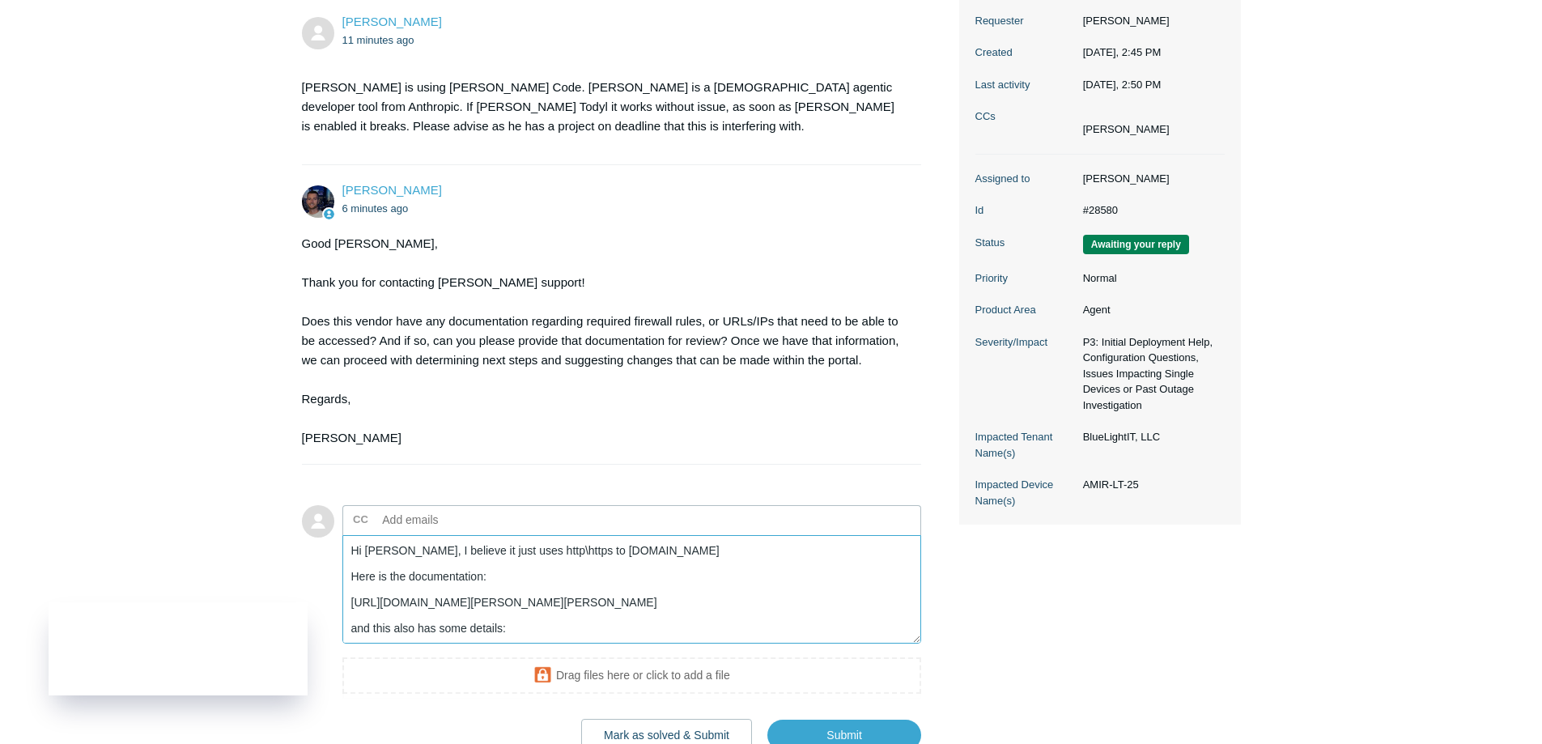
drag, startPoint x: 646, startPoint y: 579, endPoint x: 679, endPoint y: 576, distance: 33.3
click at [651, 579] on textarea "Hi Conner, I believe it just uses http\https to api.anthropic.com Here is the d…" at bounding box center [632, 589] width 580 height 109
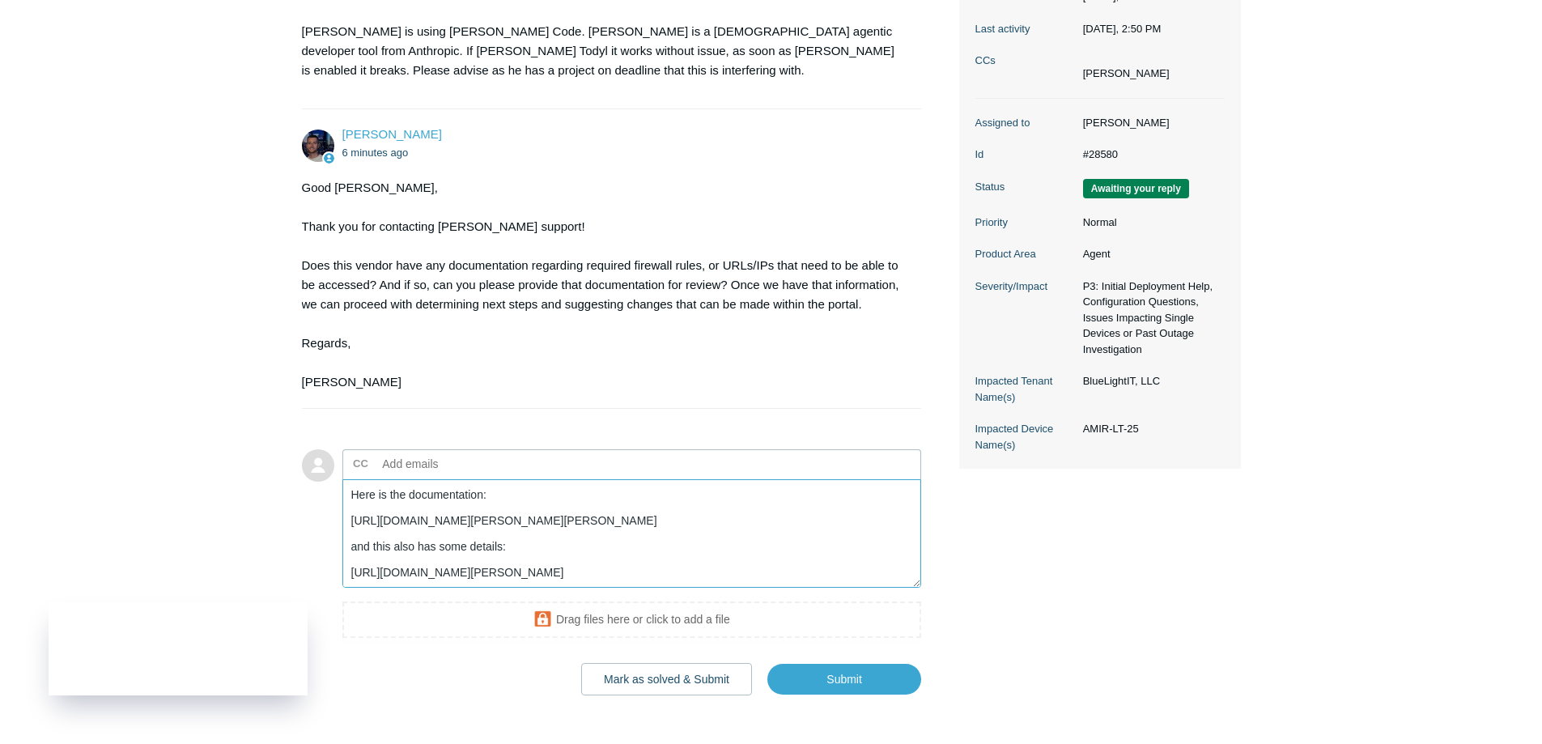
scroll to position [357, 0]
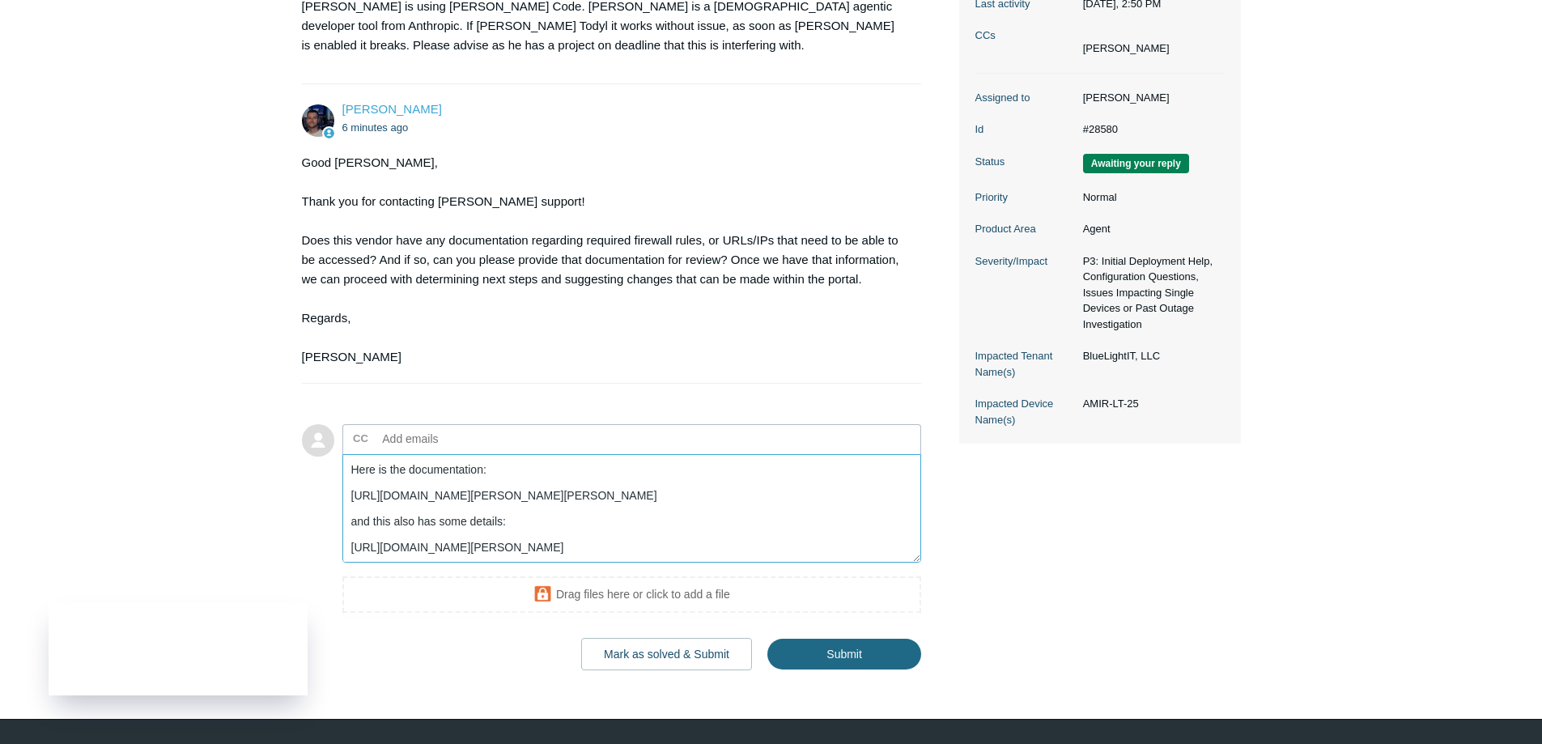
type textarea "Hi Conner, I believe it just uses http\https to api.anthropic.com Here is the d…"
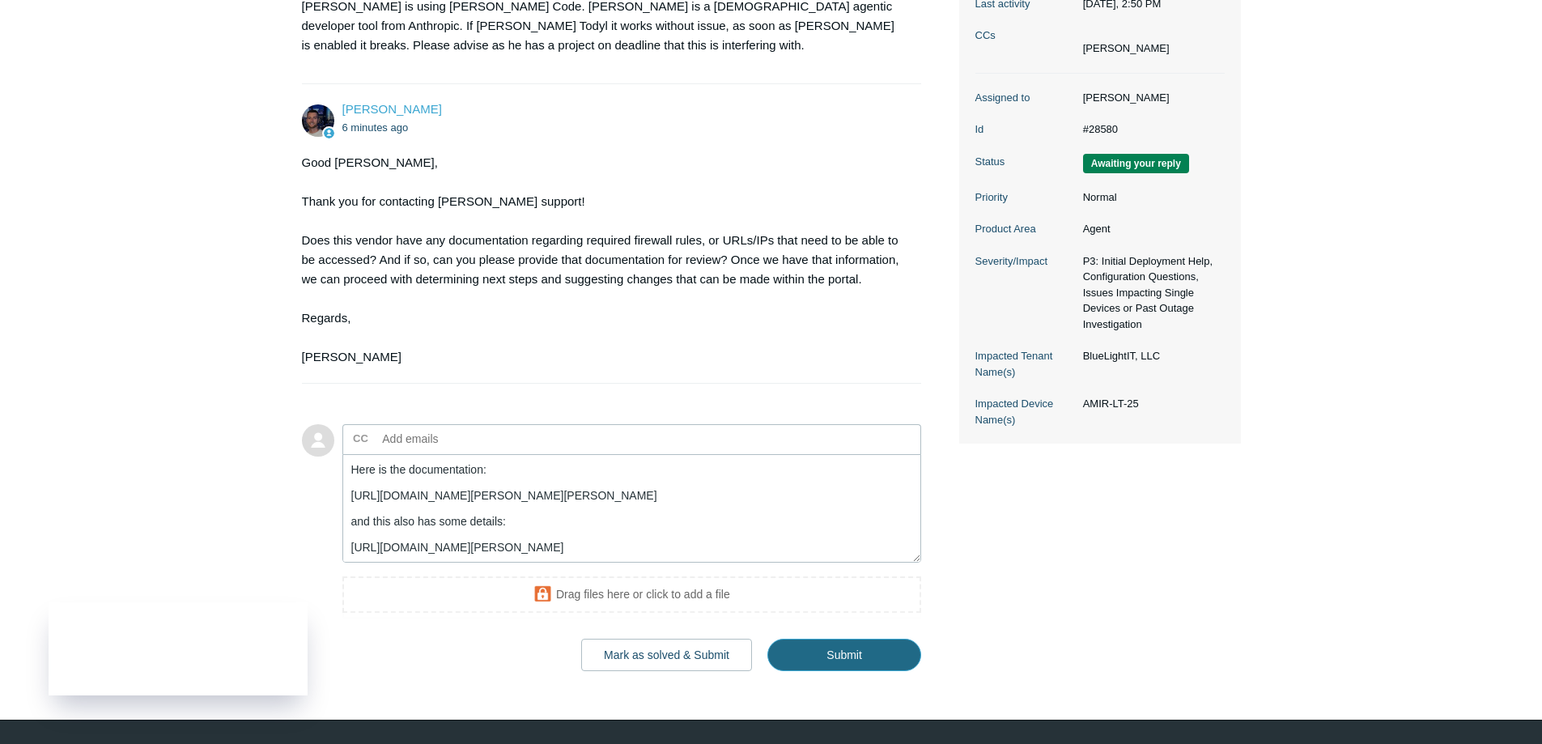
click at [838, 639] on input "Submit" at bounding box center [844, 655] width 154 height 32
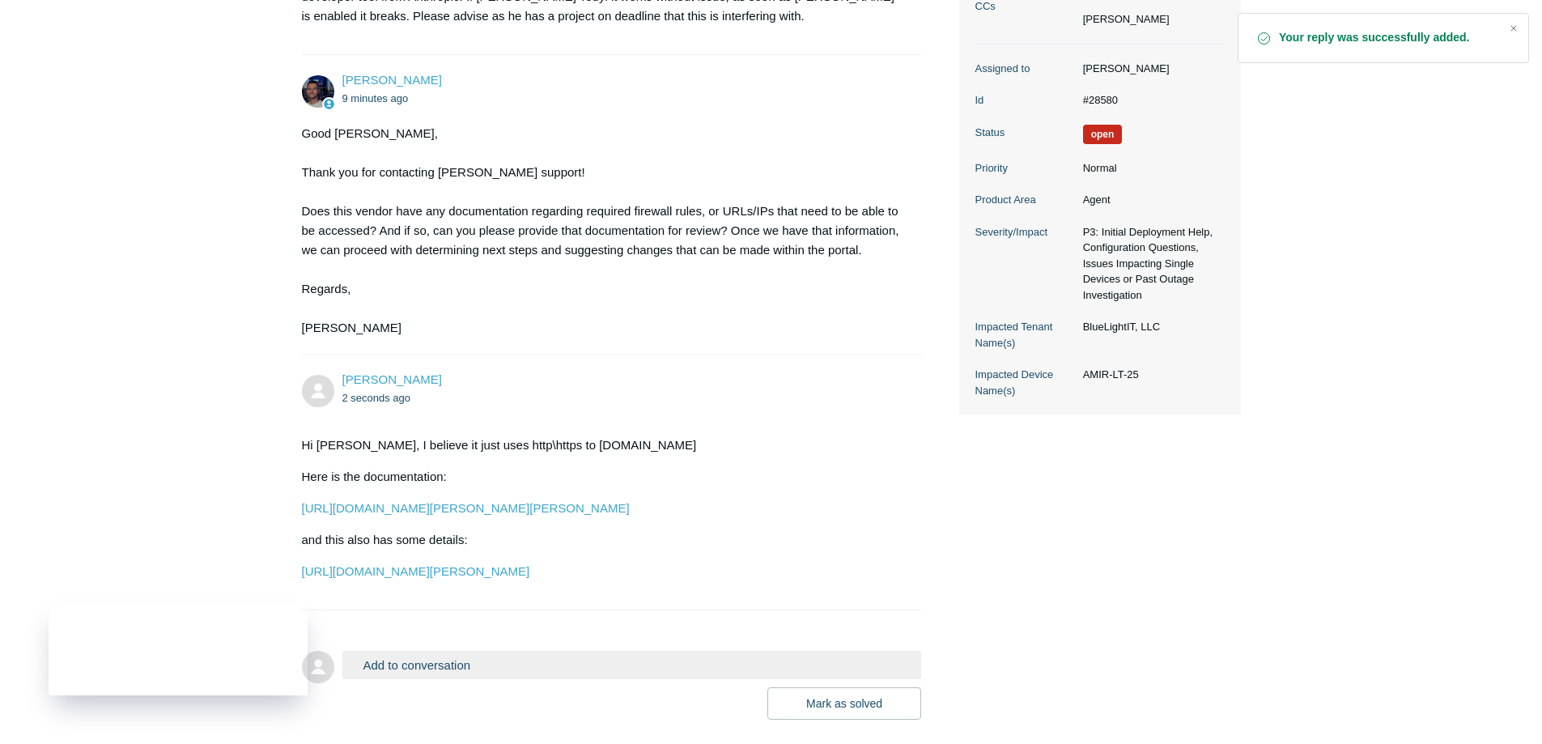
scroll to position [436, 0]
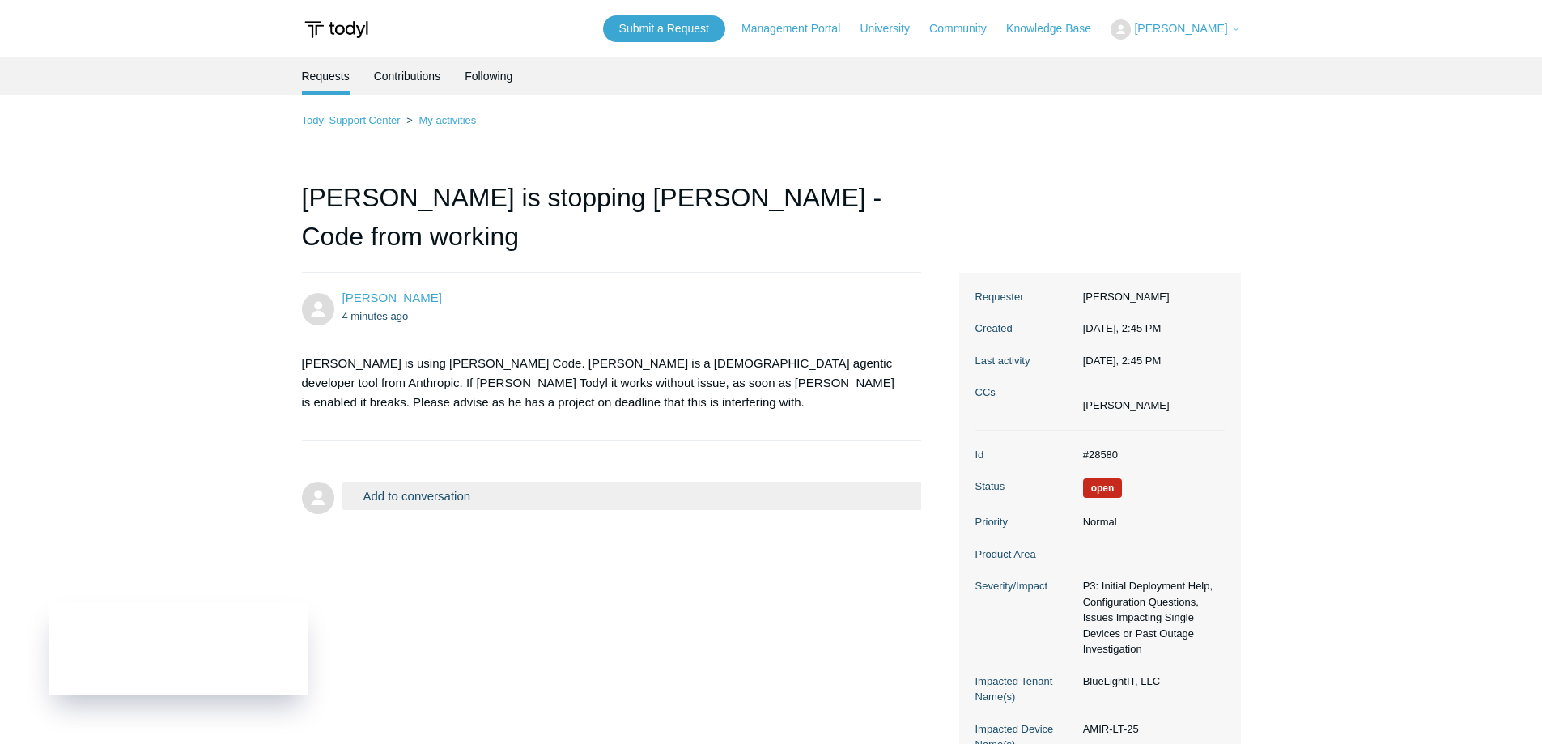
click at [791, 144] on div "Todyl Support Center My activities [GEOGRAPHIC_DATA] is stopping [PERSON_NAME] …" at bounding box center [771, 440] width 939 height 658
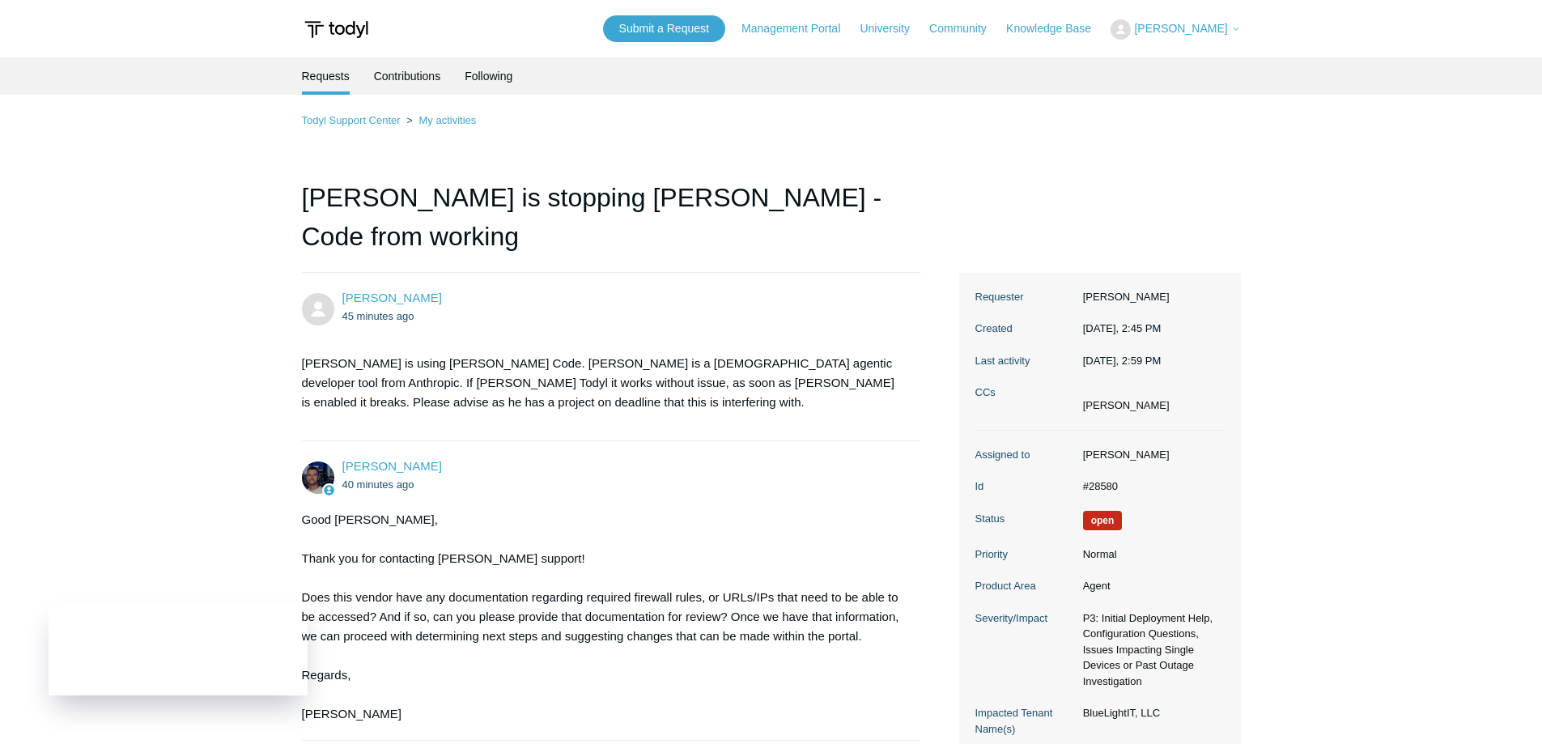
click at [795, 150] on div "Todyl Support Center My activities [GEOGRAPHIC_DATA] is stopping [PERSON_NAME] …" at bounding box center [771, 608] width 939 height 995
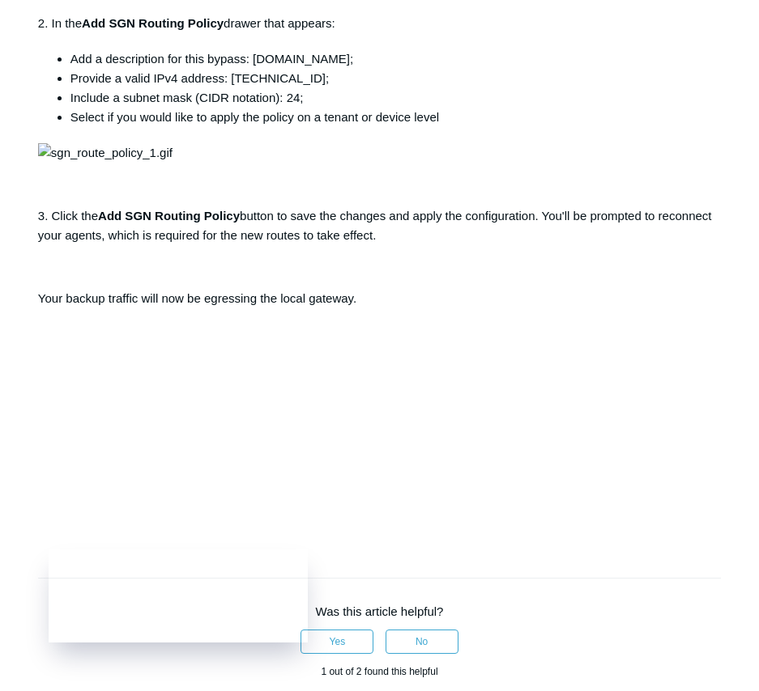
scroll to position [729, 0]
